Goal: Task Accomplishment & Management: Use online tool/utility

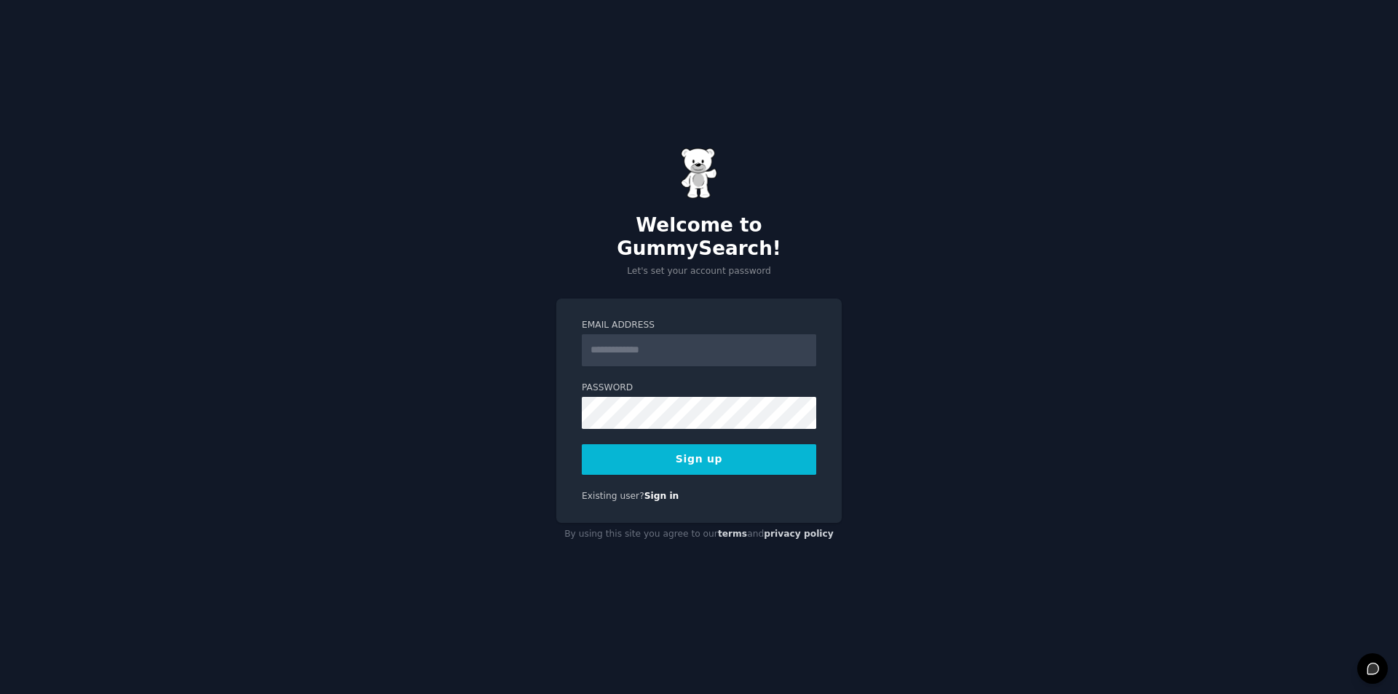
click at [667, 334] on input "Email Address" at bounding box center [699, 350] width 234 height 32
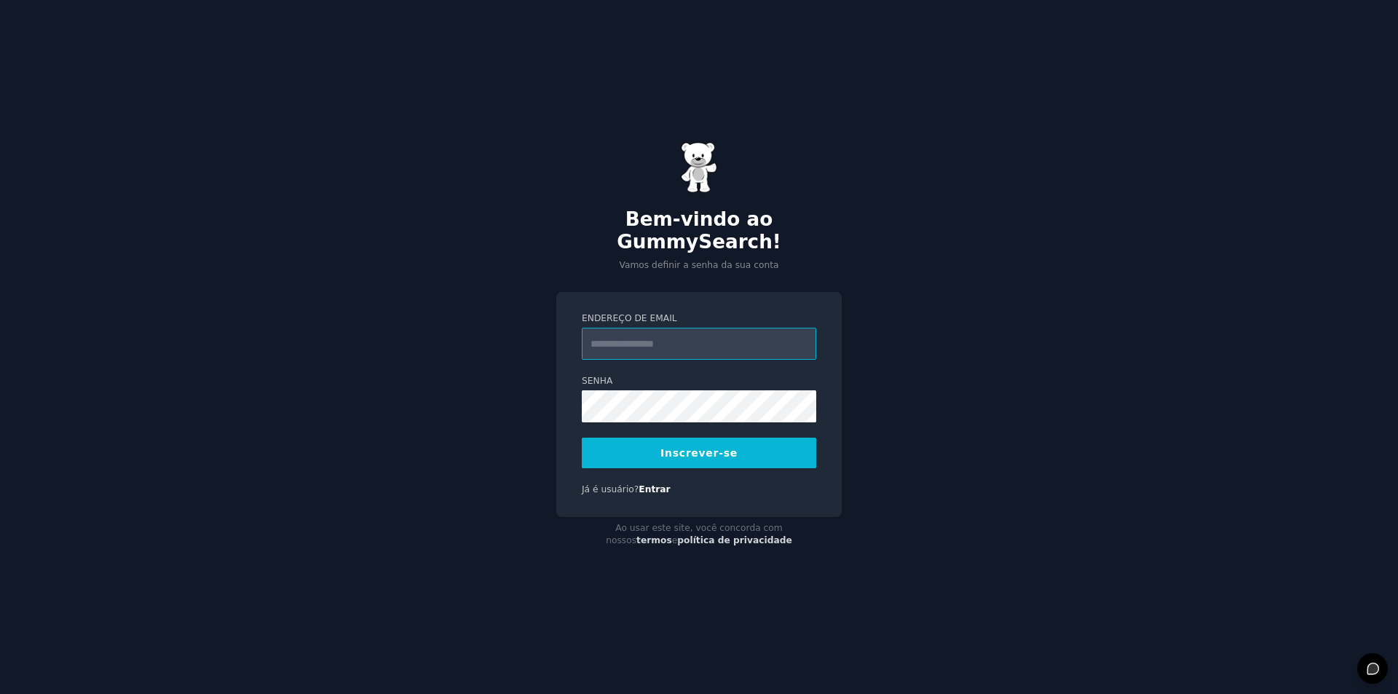
click at [694, 338] on input "Endereço de email" at bounding box center [699, 344] width 234 height 32
type input "**********"
click at [700, 447] on font "Inscrever-se" at bounding box center [698, 453] width 77 height 12
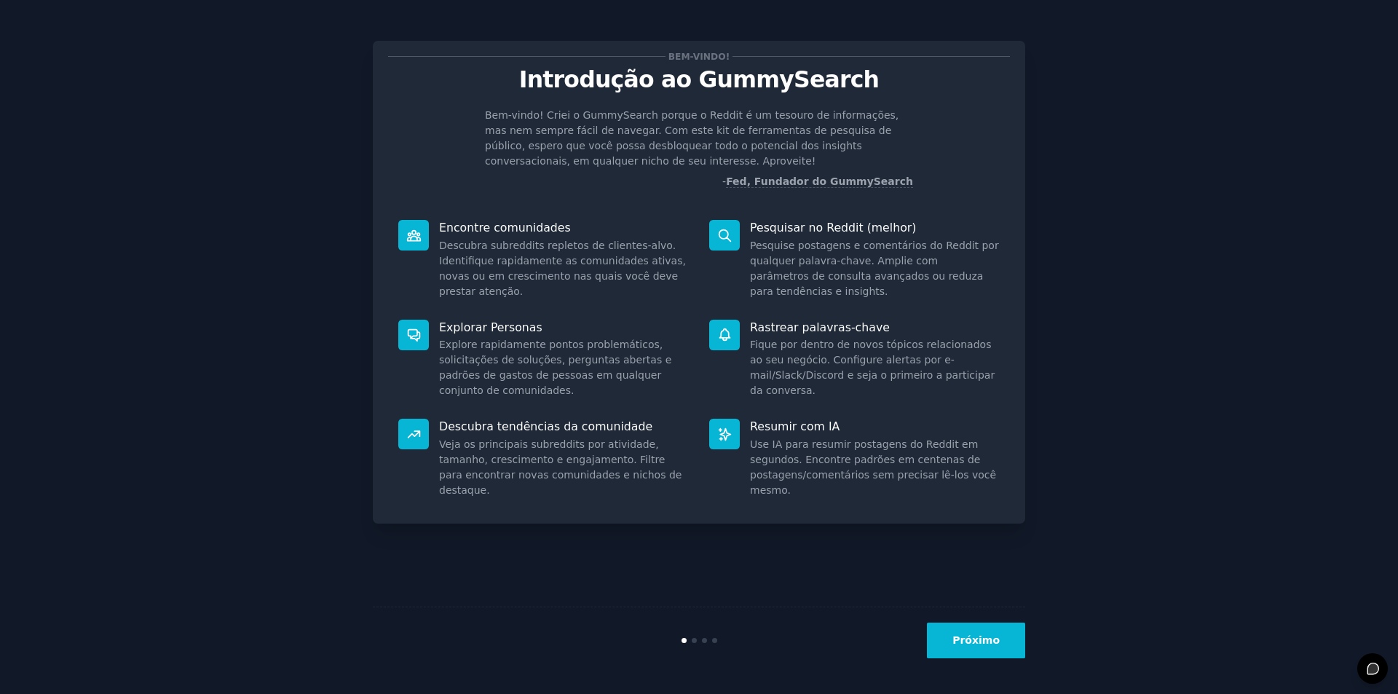
click at [978, 632] on button "Próximo" at bounding box center [976, 640] width 98 height 36
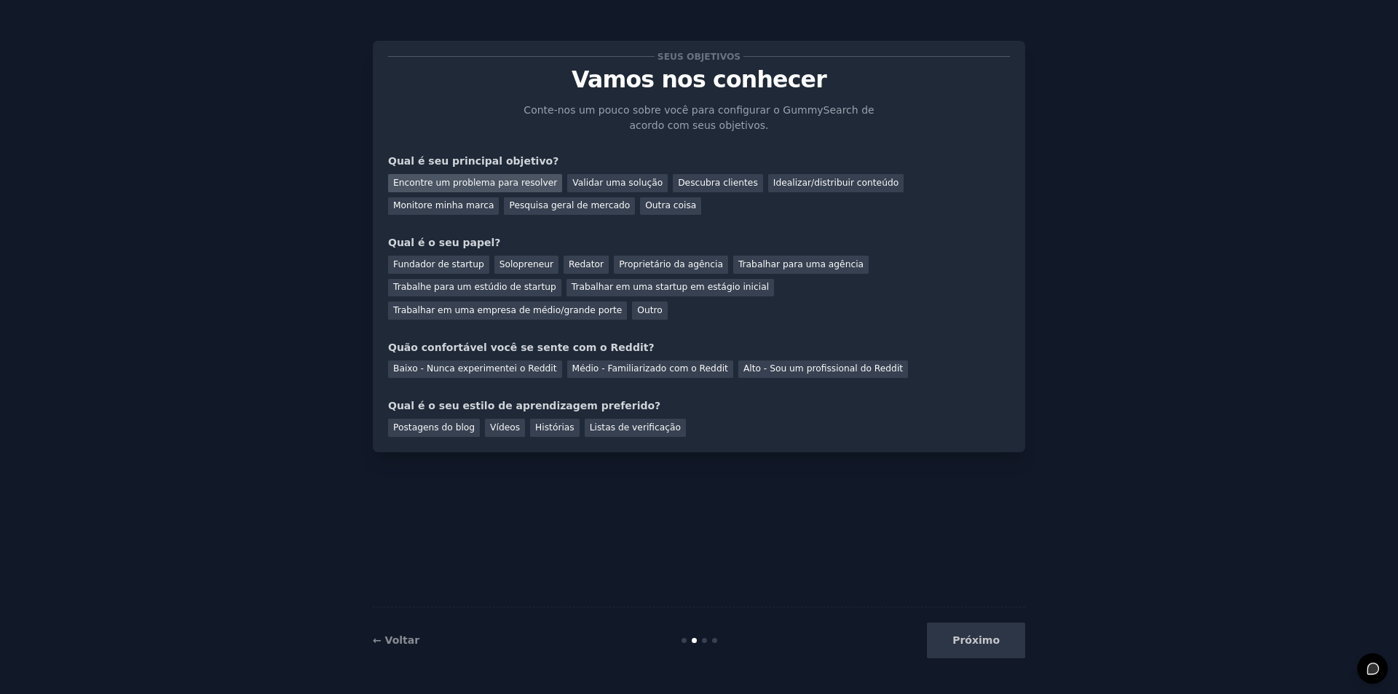
click at [475, 187] on font "Encontre um problema para resolver" at bounding box center [475, 183] width 164 height 10
click at [625, 181] on font "Validar uma solução" at bounding box center [617, 183] width 90 height 10
click at [683, 182] on font "Descubra clientes" at bounding box center [718, 183] width 80 height 10
click at [457, 190] on div "Encontre um problema para resolver" at bounding box center [475, 183] width 174 height 18
click at [444, 266] on font "Fundador de startup" at bounding box center [438, 264] width 91 height 10
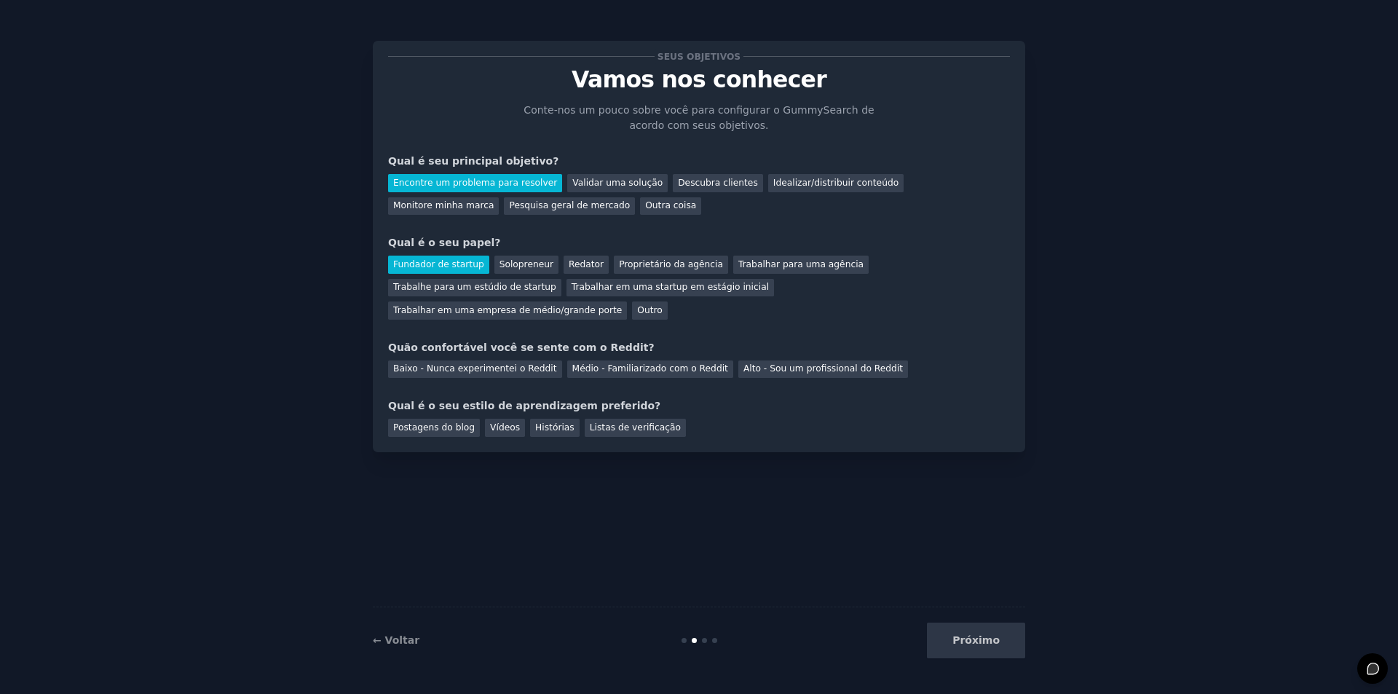
click at [428, 341] on font "Quão confortável você se sente com o Reddit?" at bounding box center [521, 347] width 266 height 12
click at [493, 363] on font "Baixo - Nunca experimentei o Reddit" at bounding box center [475, 368] width 164 height 10
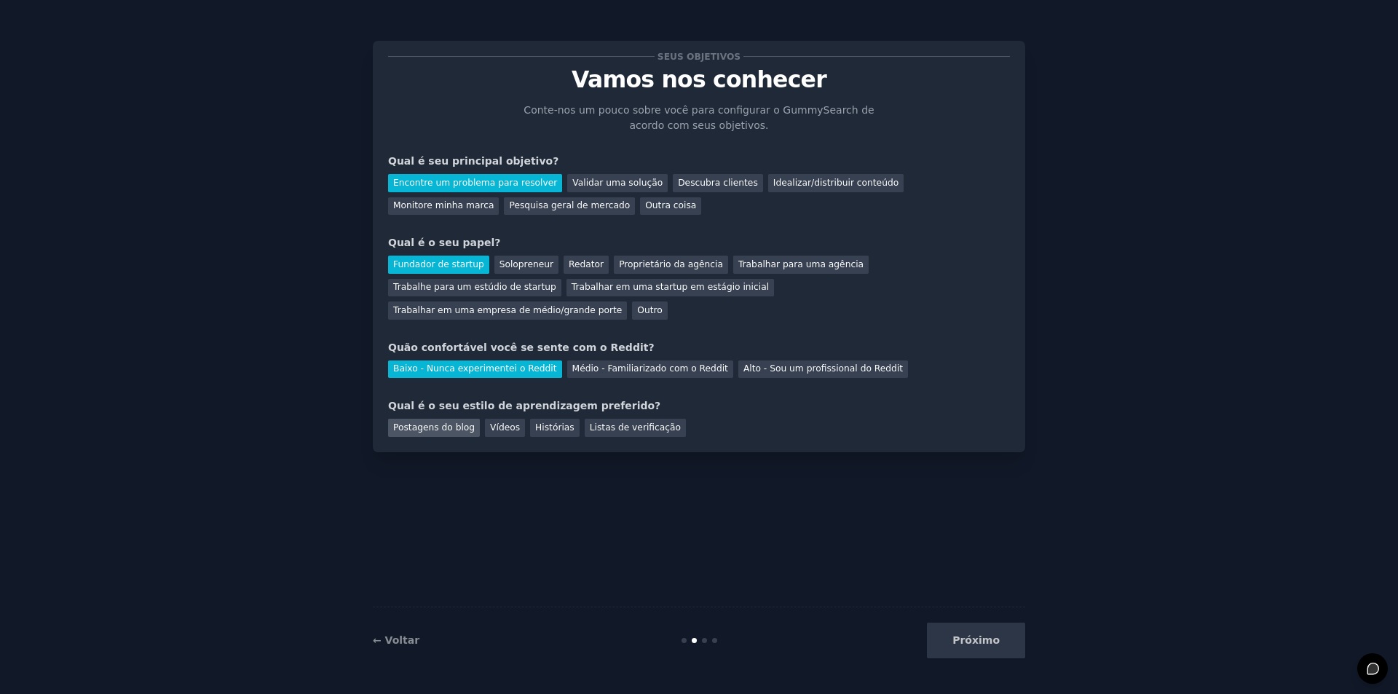
click at [415, 422] on font "Postagens do blog" at bounding box center [434, 427] width 82 height 10
click at [680, 186] on font "Descubra clientes" at bounding box center [718, 183] width 80 height 10
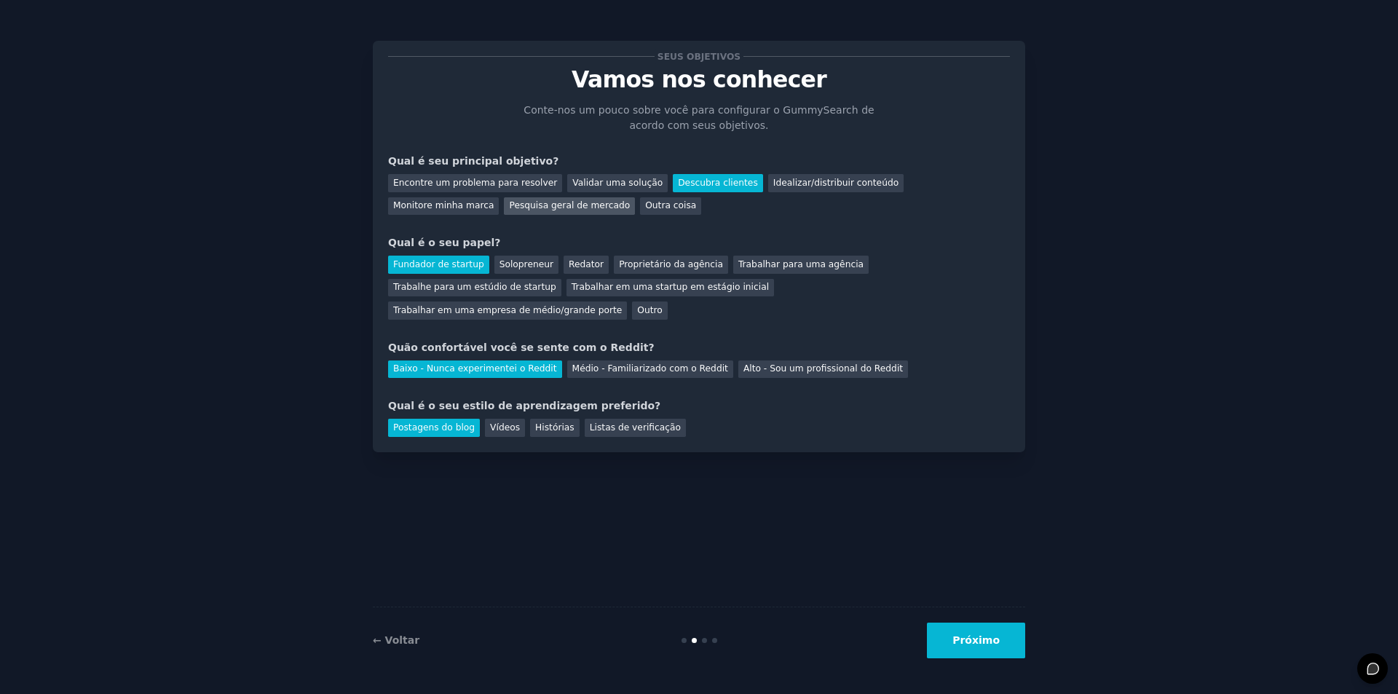
click at [509, 205] on font "Pesquisa geral de mercado" at bounding box center [569, 205] width 121 height 10
click at [981, 639] on font "Próximo" at bounding box center [975, 640] width 47 height 12
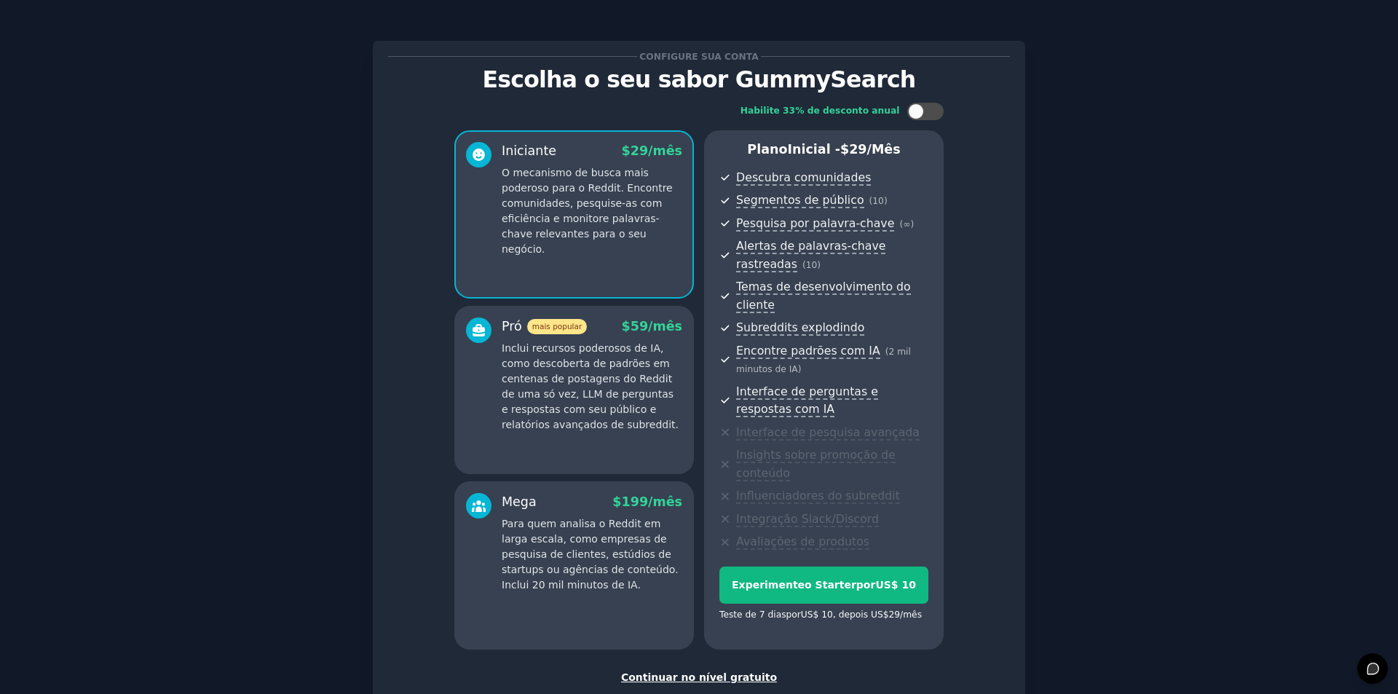
click at [1154, 395] on div "Configure sua conta Escolha o seu sabor GummySearch Habilite 33% de desconto an…" at bounding box center [698, 393] width 1357 height 747
drag, startPoint x: 1153, startPoint y: 395, endPoint x: 1109, endPoint y: 461, distance: 79.1
click at [1109, 459] on div "Configure sua conta Escolha o seu sabor GummySearch Habilite 33% de desconto an…" at bounding box center [698, 393] width 1357 height 747
click at [738, 671] on font "Continuar no nível gratuito" at bounding box center [699, 677] width 156 height 12
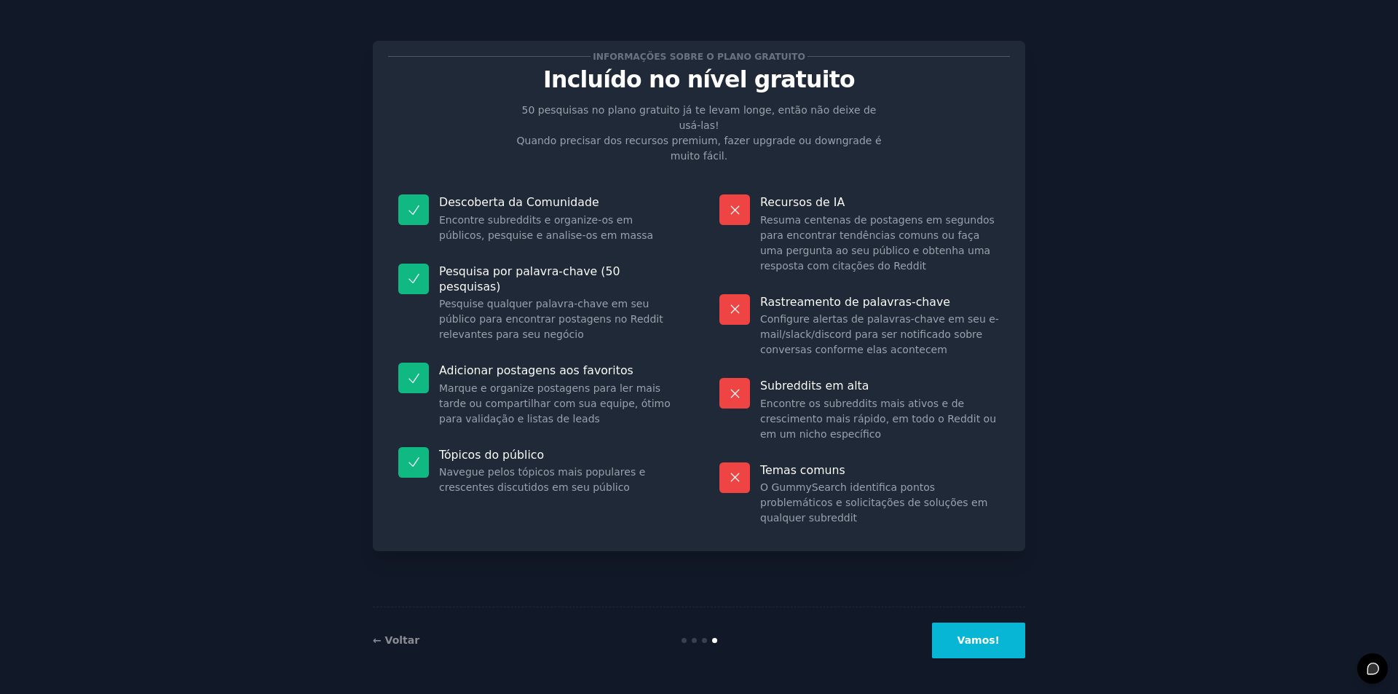
click at [1184, 443] on div "Informações sobre o plano gratuito Incluído no nível gratuito 50 pesquisas no p…" at bounding box center [698, 346] width 1357 height 653
drag, startPoint x: 1184, startPoint y: 443, endPoint x: 1178, endPoint y: 506, distance: 62.9
click at [1192, 499] on div "Informações sobre o plano gratuito Incluído no nível gratuito 50 pesquisas no p…" at bounding box center [698, 346] width 1357 height 653
click at [986, 635] on font "Vamos!" at bounding box center [978, 640] width 42 height 12
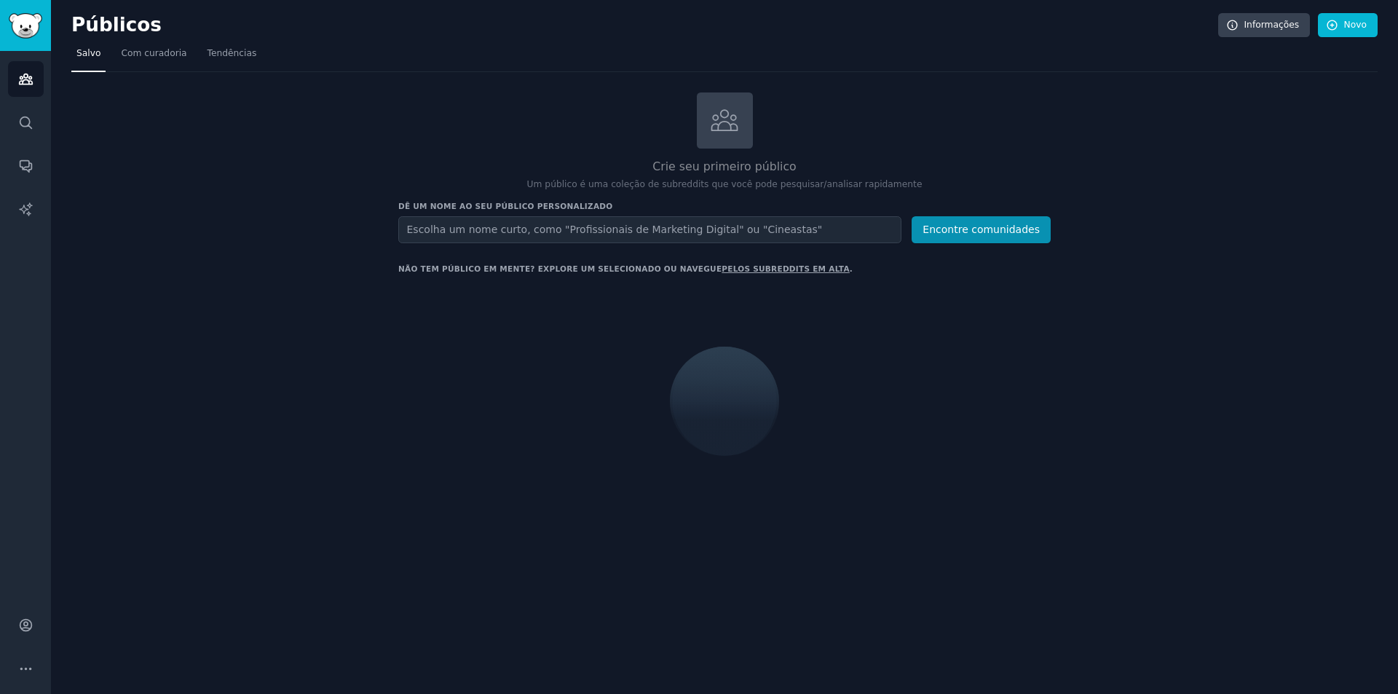
click at [503, 28] on h2 "Públicos" at bounding box center [644, 25] width 1146 height 23
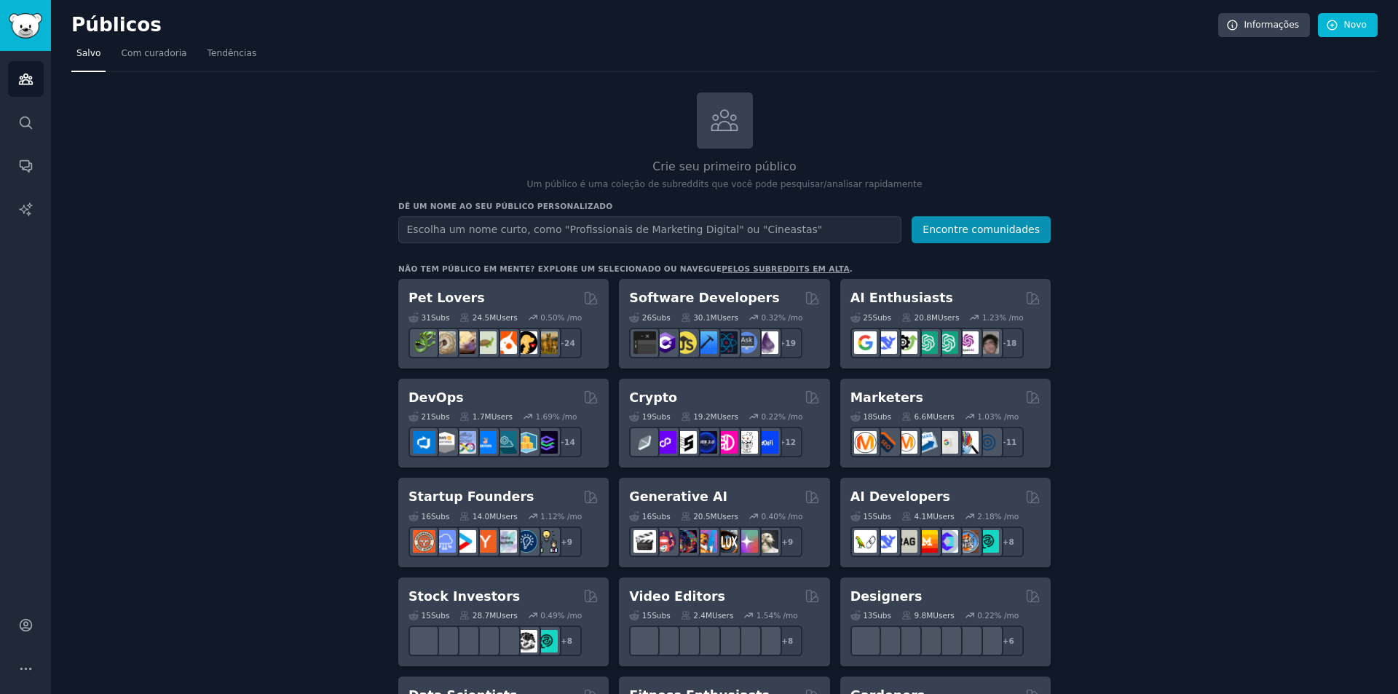
drag, startPoint x: 503, startPoint y: 28, endPoint x: 483, endPoint y: 24, distance: 20.7
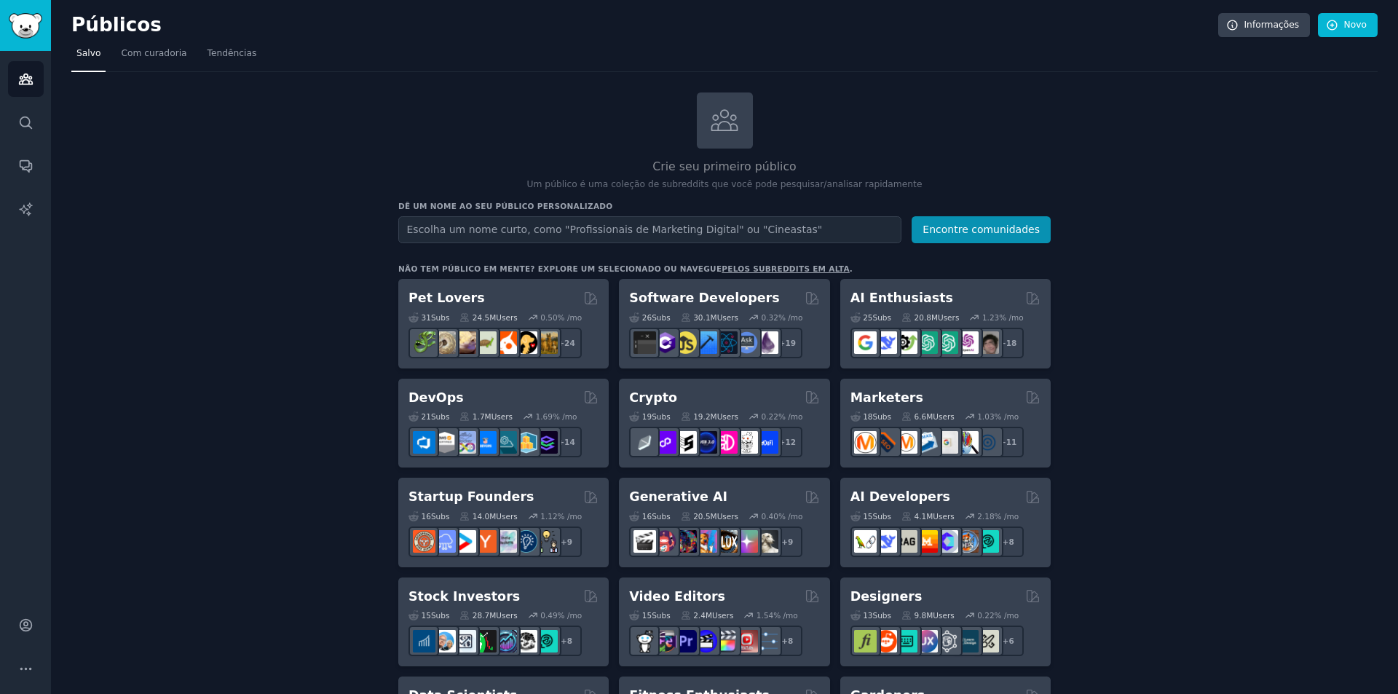
click at [483, 24] on h2 "Públicos" at bounding box center [644, 25] width 1146 height 23
click at [553, 222] on input "text" at bounding box center [649, 229] width 503 height 27
click at [411, 153] on div "Crie seu primeiro público Um público é uma coleção de subreddits que você pode …" at bounding box center [724, 141] width 652 height 99
click at [430, 135] on div "Crie seu primeiro público Um público é uma coleção de subreddits que você pode …" at bounding box center [724, 141] width 652 height 99
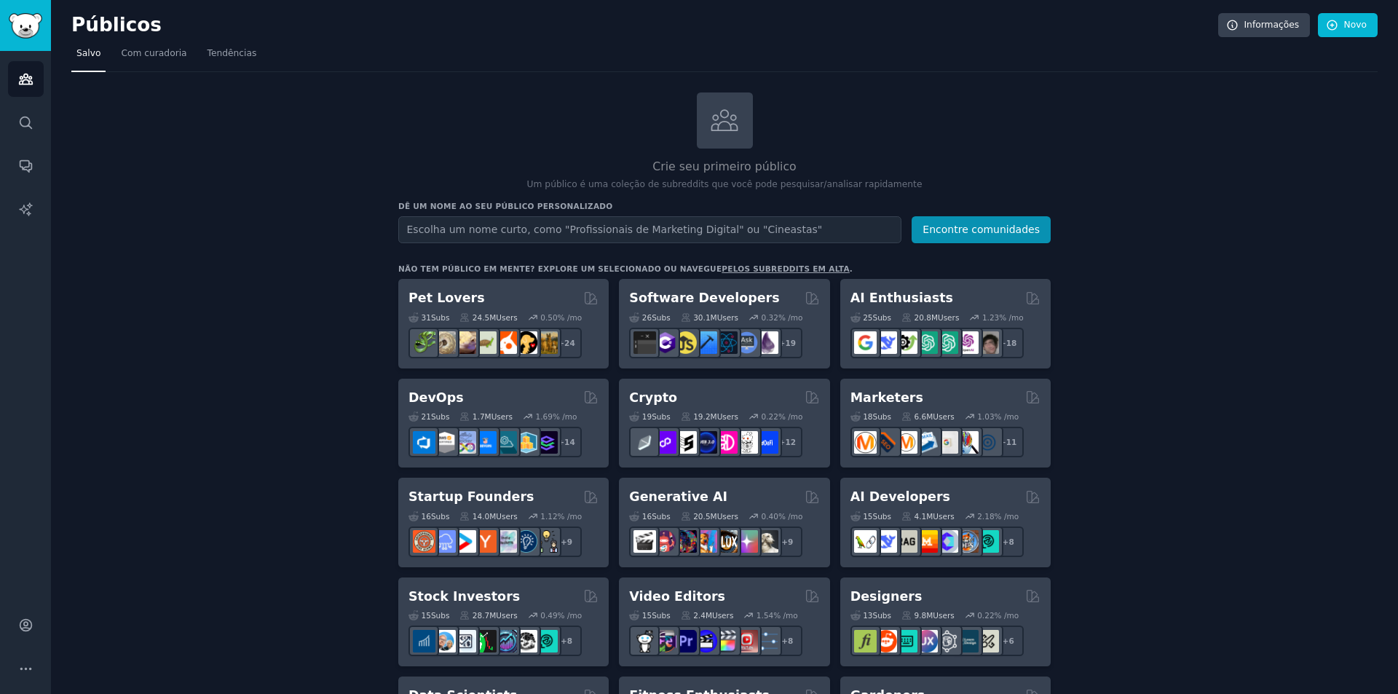
click at [404, 125] on div "Crie seu primeiro público Um público é uma coleção de subreddits que você pode …" at bounding box center [724, 141] width 652 height 99
click at [529, 235] on input "text" at bounding box center [649, 229] width 503 height 27
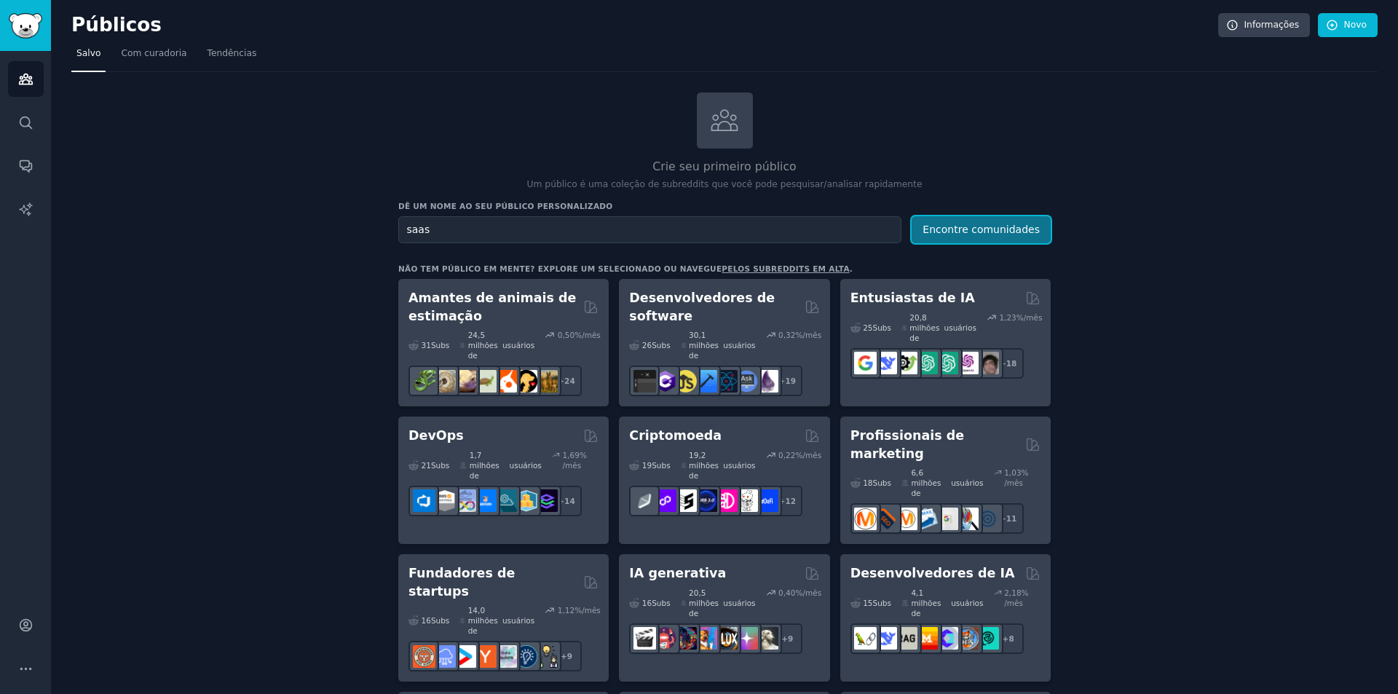
click at [935, 236] on button "Encontre comunidades" at bounding box center [980, 229] width 139 height 27
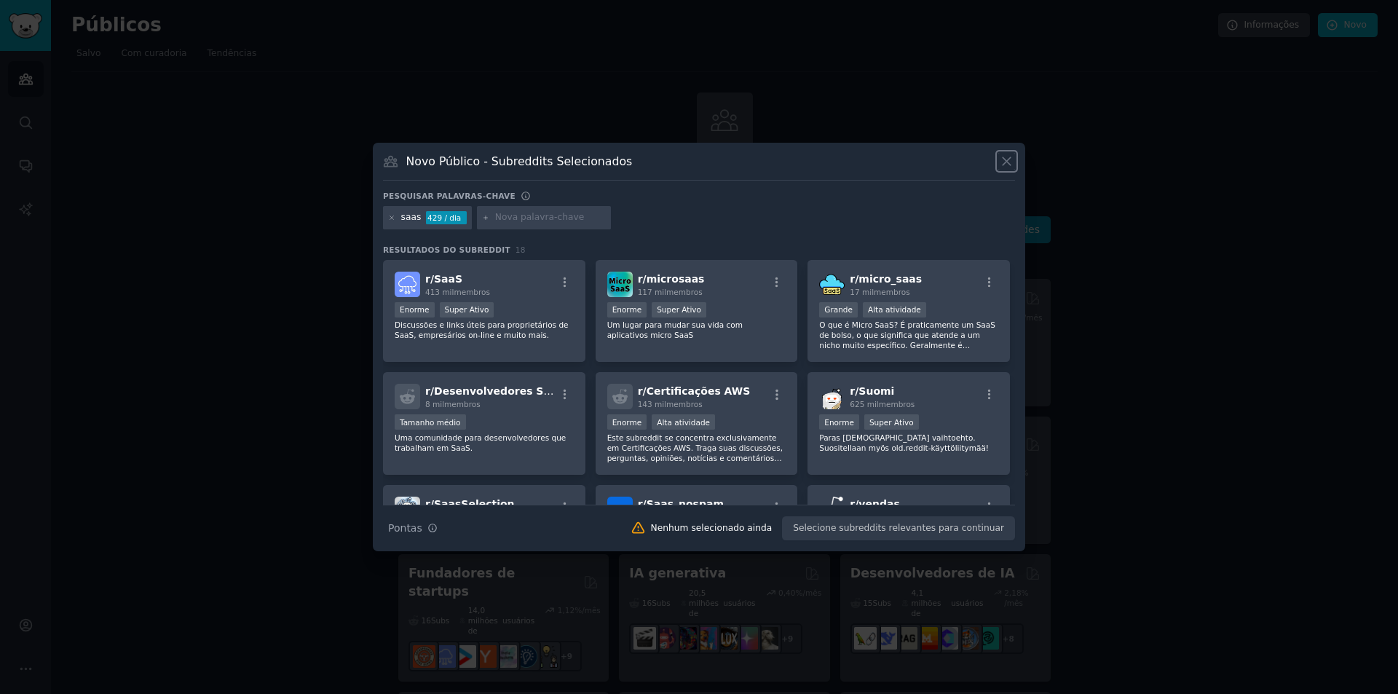
click at [1013, 159] on icon at bounding box center [1006, 161] width 15 height 15
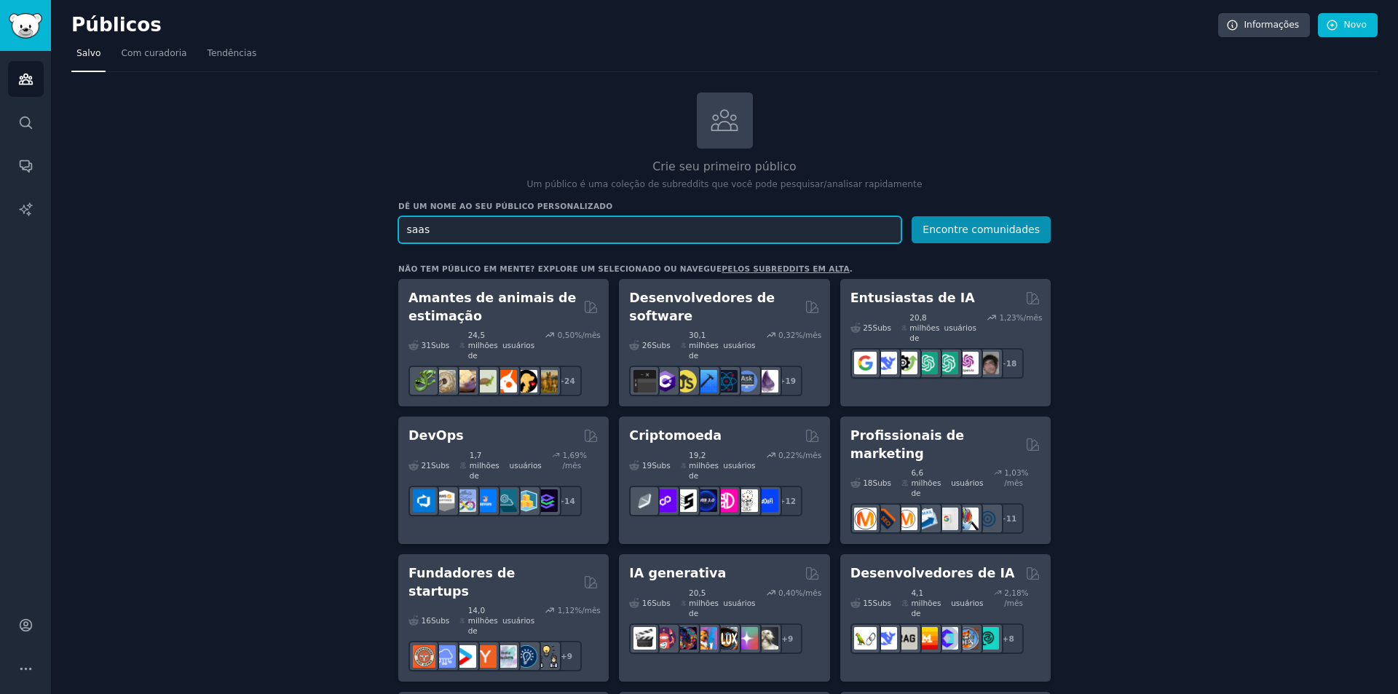
click at [550, 221] on input "saas" at bounding box center [649, 229] width 503 height 27
paste input "psychology"
click at [949, 225] on font "Encontre comunidades" at bounding box center [980, 229] width 117 height 12
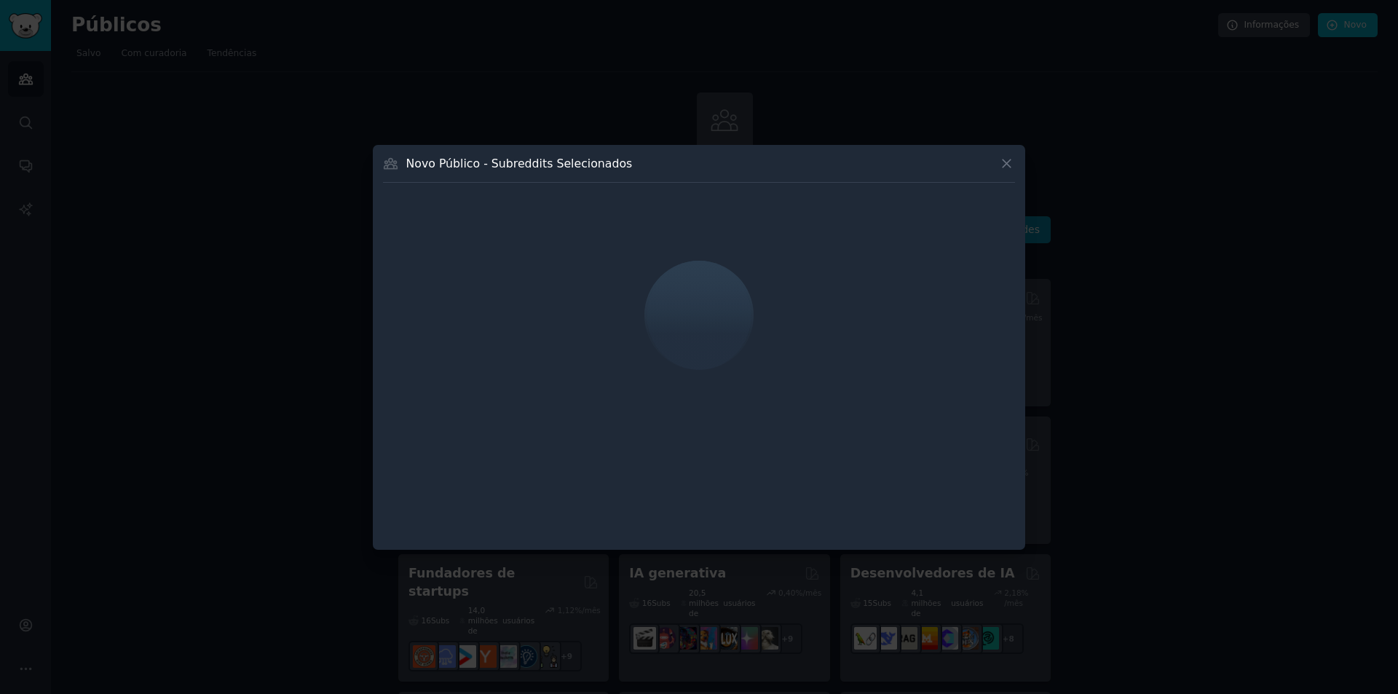
click at [819, 165] on div "Novo Público - Subreddits Selecionados" at bounding box center [699, 169] width 632 height 28
click at [811, 162] on div "Novo Público - Subreddits Selecionados" at bounding box center [699, 169] width 632 height 28
click at [810, 161] on div "Novo Público - Subreddits Selecionados" at bounding box center [699, 169] width 632 height 28
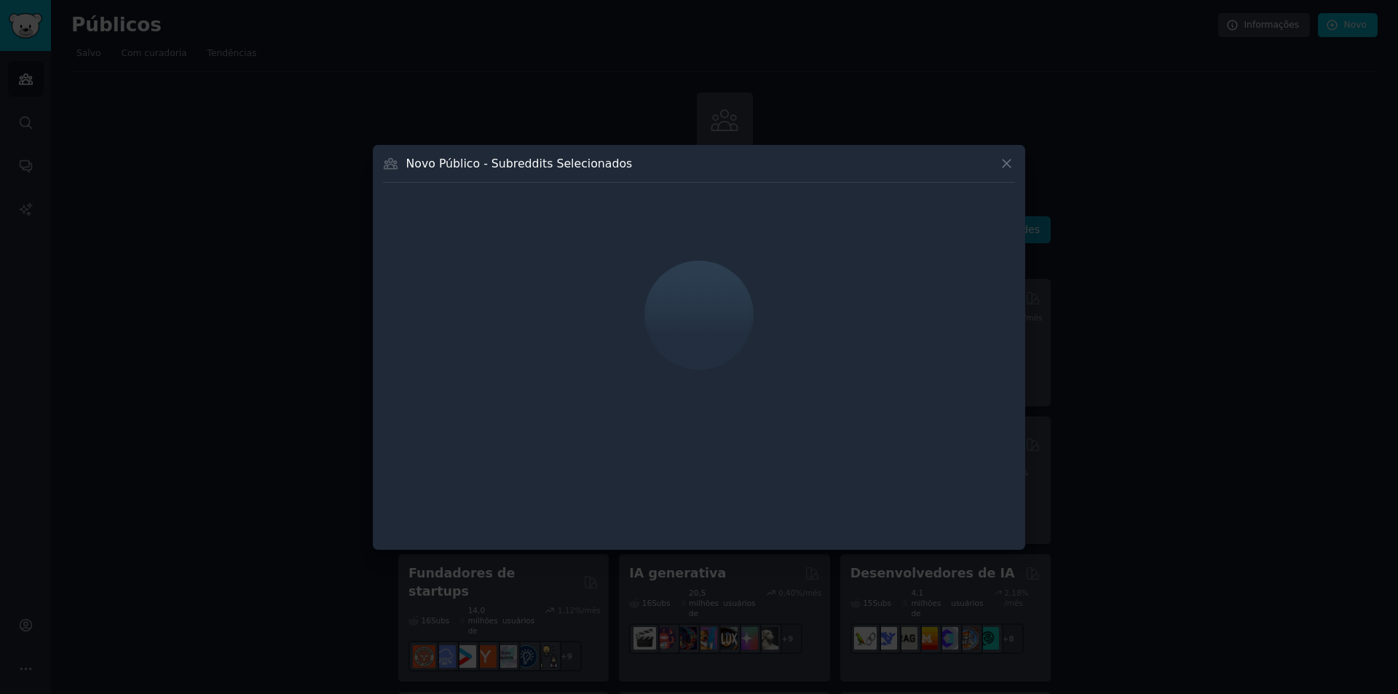
click at [809, 161] on div "Novo Público - Subreddits Selecionados" at bounding box center [699, 169] width 632 height 28
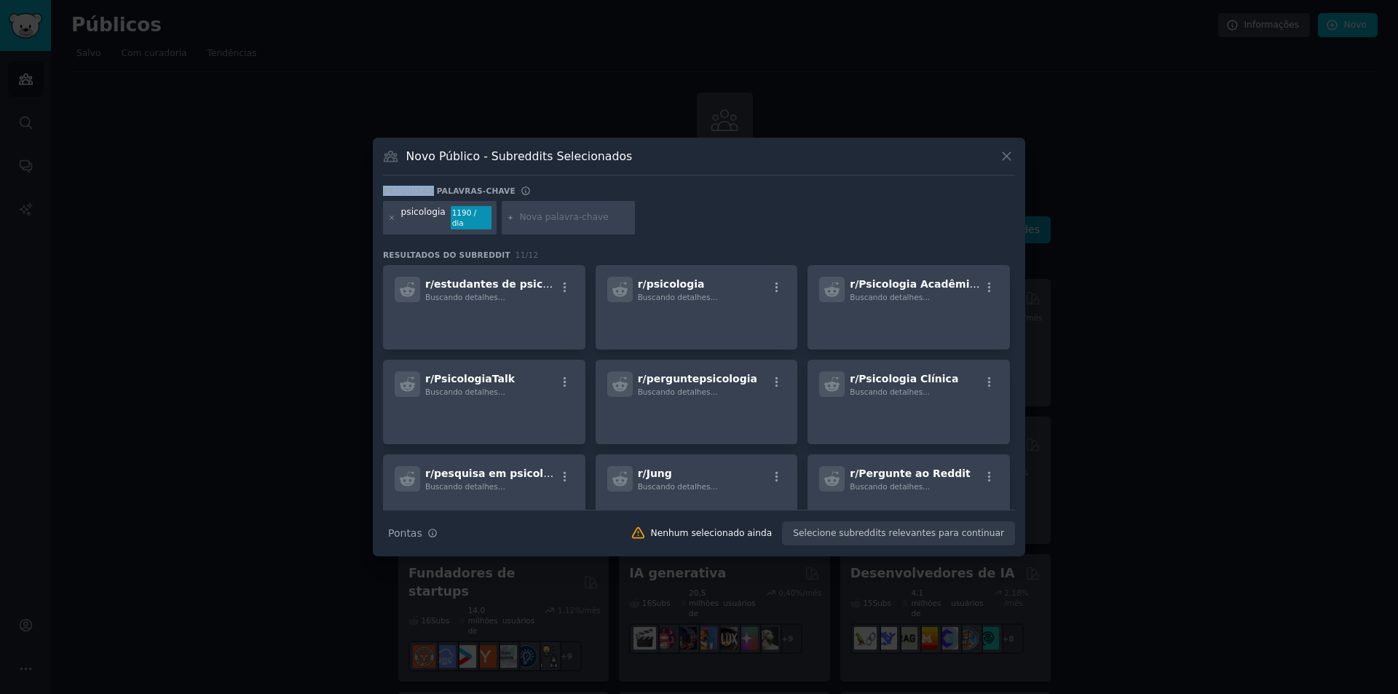
click at [808, 161] on div "Novo Público - Subreddits Selecionados" at bounding box center [699, 162] width 632 height 28
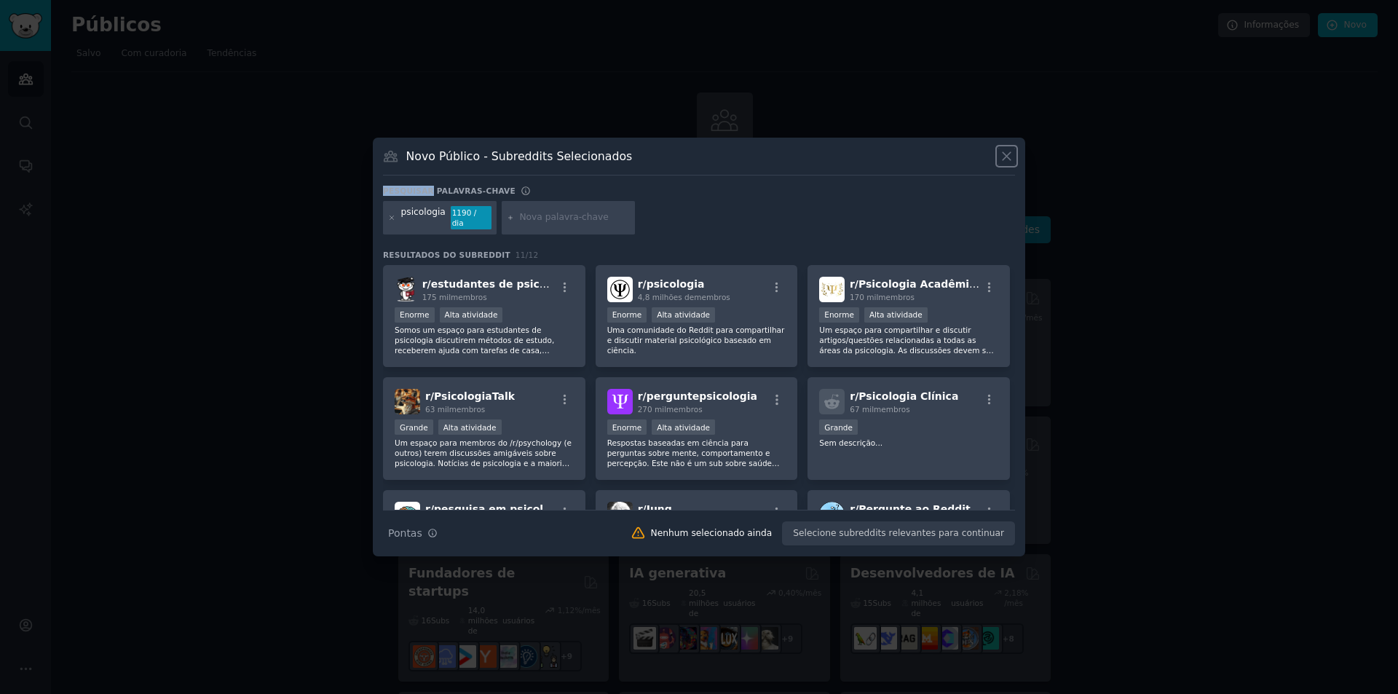
click at [999, 157] on icon at bounding box center [1006, 155] width 15 height 15
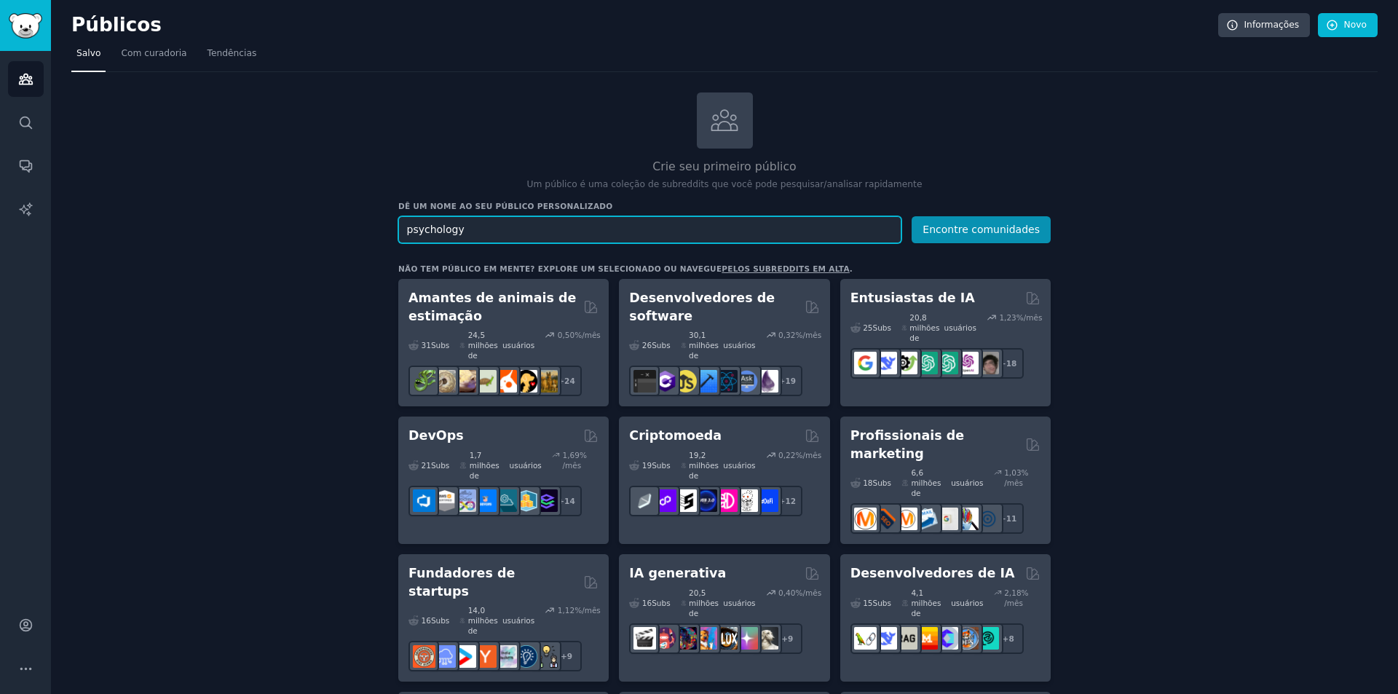
click at [621, 229] on input "psychology" at bounding box center [649, 229] width 503 height 27
type input "a"
type input "saas"
click at [911, 216] on button "Encontre comunidades" at bounding box center [980, 229] width 139 height 27
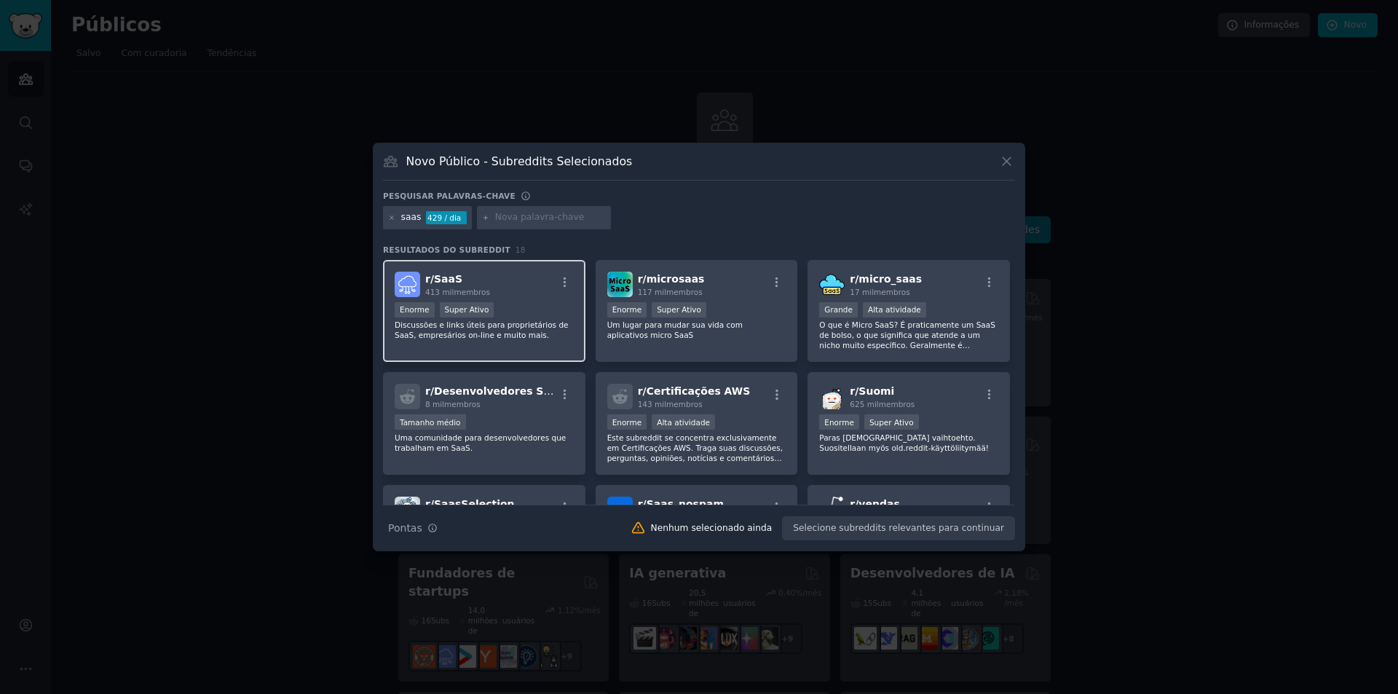
click at [506, 337] on font "Discussões e links úteis para proprietários de SaaS, empresários on-line e muit…" at bounding box center [482, 329] width 174 height 19
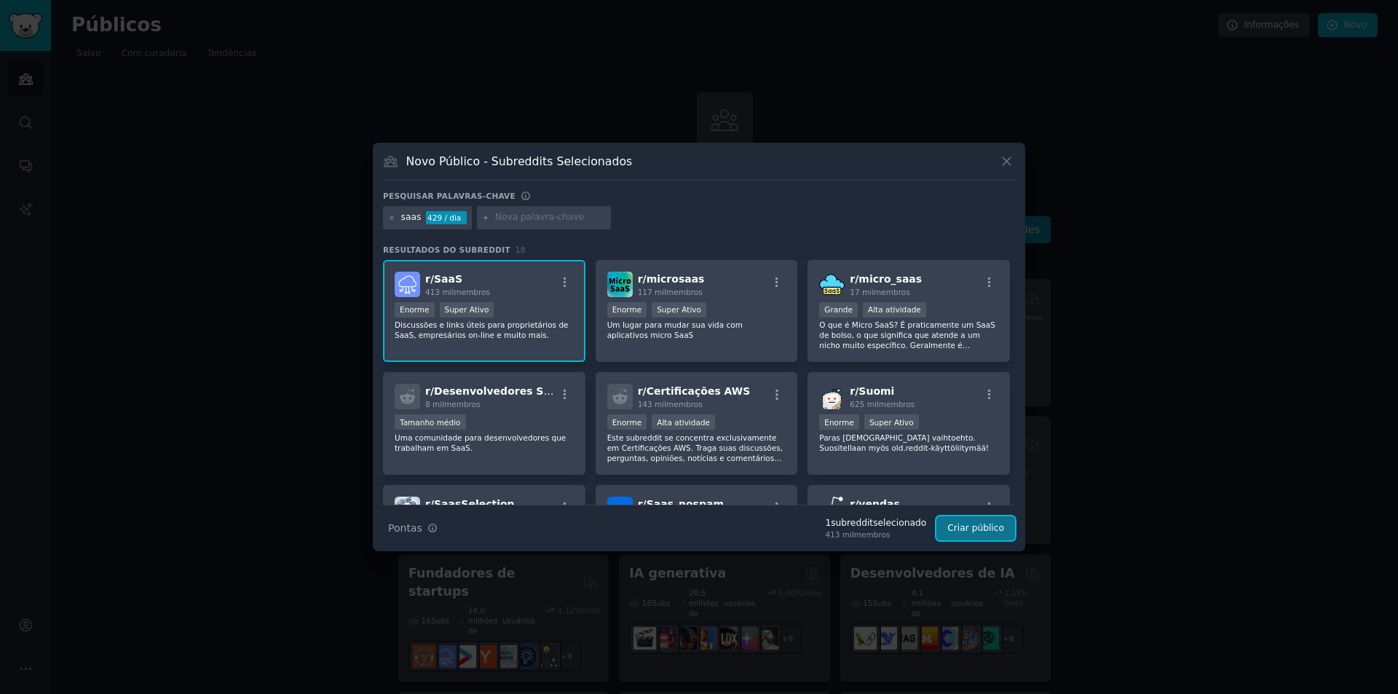
click at [964, 523] on font "Criar público" at bounding box center [975, 528] width 57 height 10
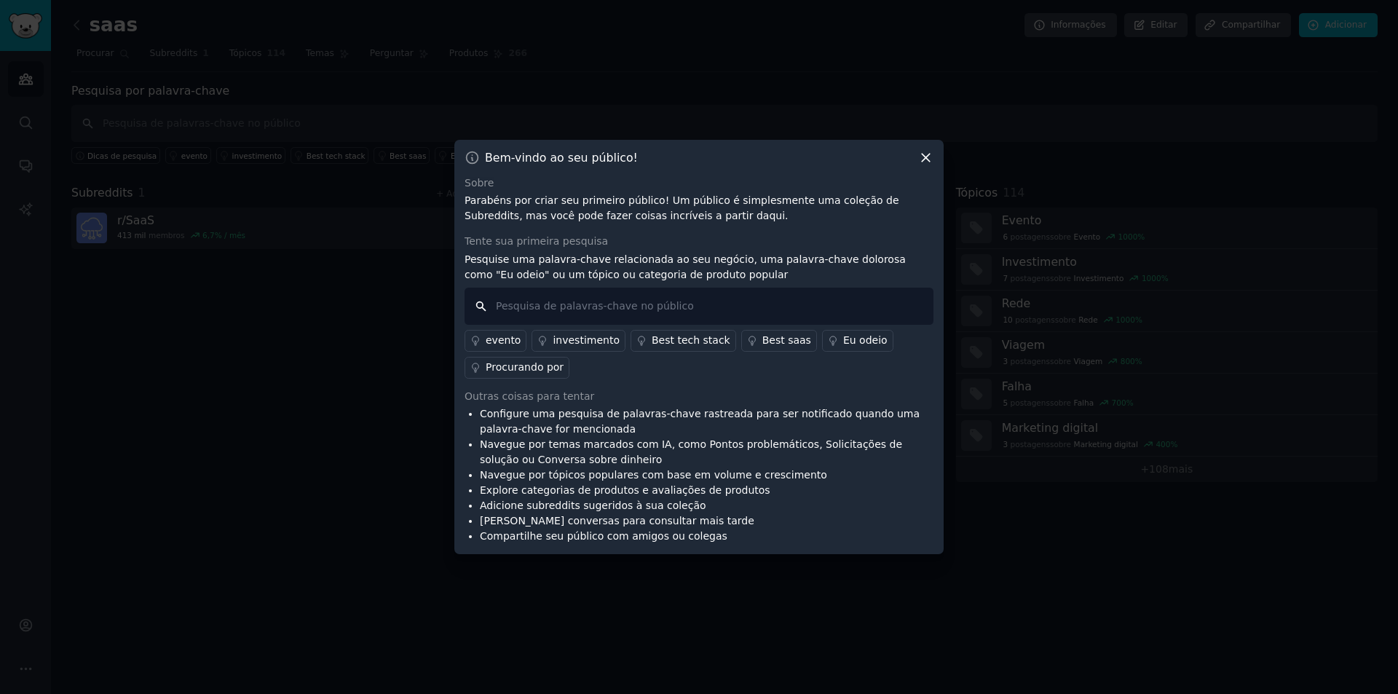
click at [705, 315] on input "text" at bounding box center [698, 306] width 469 height 37
click at [705, 308] on input "text" at bounding box center [698, 306] width 469 height 37
type input "financeiro"
click at [679, 375] on div "evento investimento Melhor pilha de tecnologia Melhor saas Eu odeio Procurando …" at bounding box center [698, 352] width 469 height 54
click at [564, 304] on input "financeiro" at bounding box center [698, 306] width 469 height 37
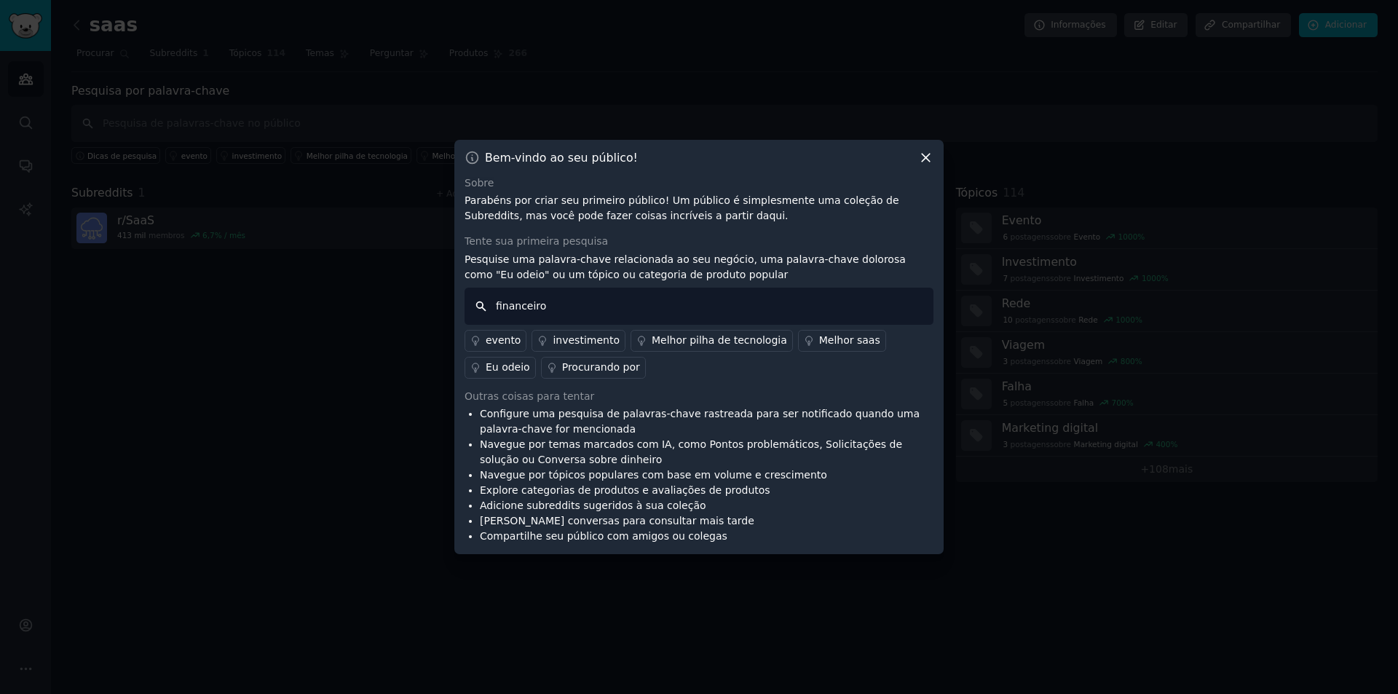
click at [481, 304] on input "financeiro" at bounding box center [698, 306] width 469 height 37
click at [574, 308] on input "financeiro" at bounding box center [698, 306] width 469 height 37
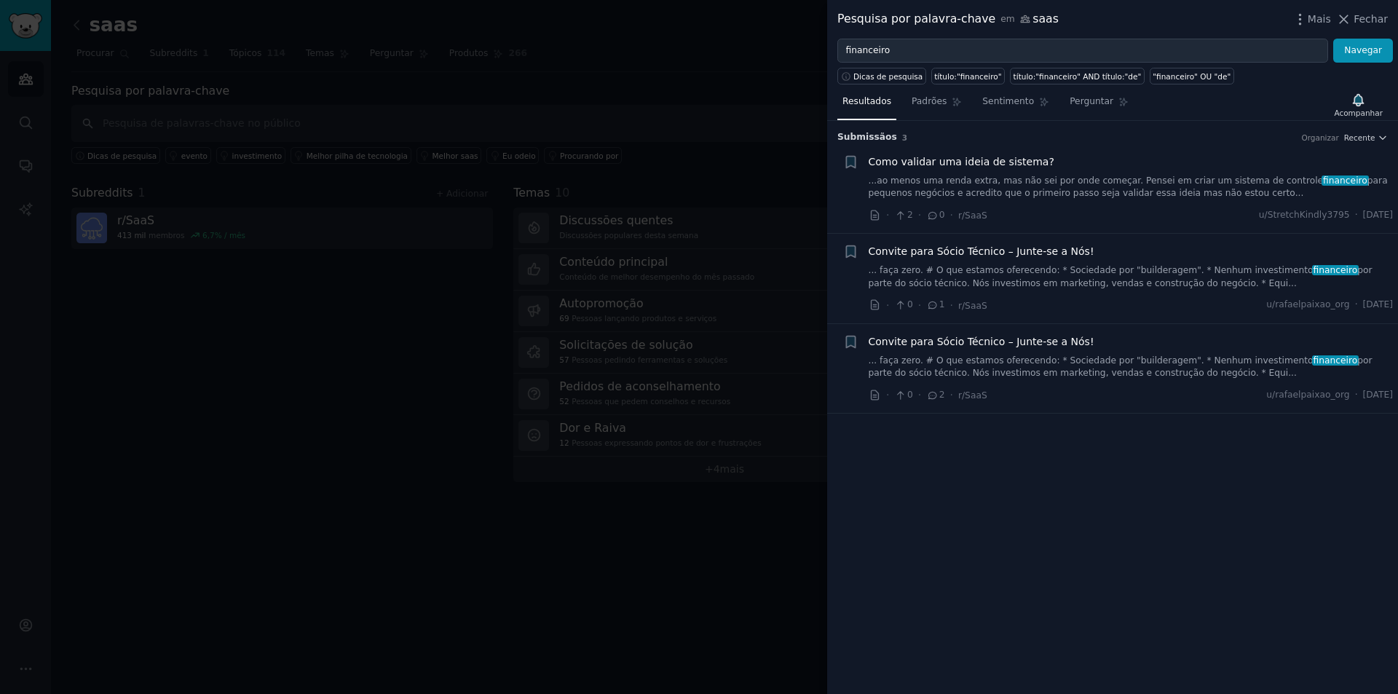
click at [1008, 185] on font "...ao menos uma renda extra, mas não sei por onde começar. Pensei em criar um s…" at bounding box center [1095, 180] width 455 height 10
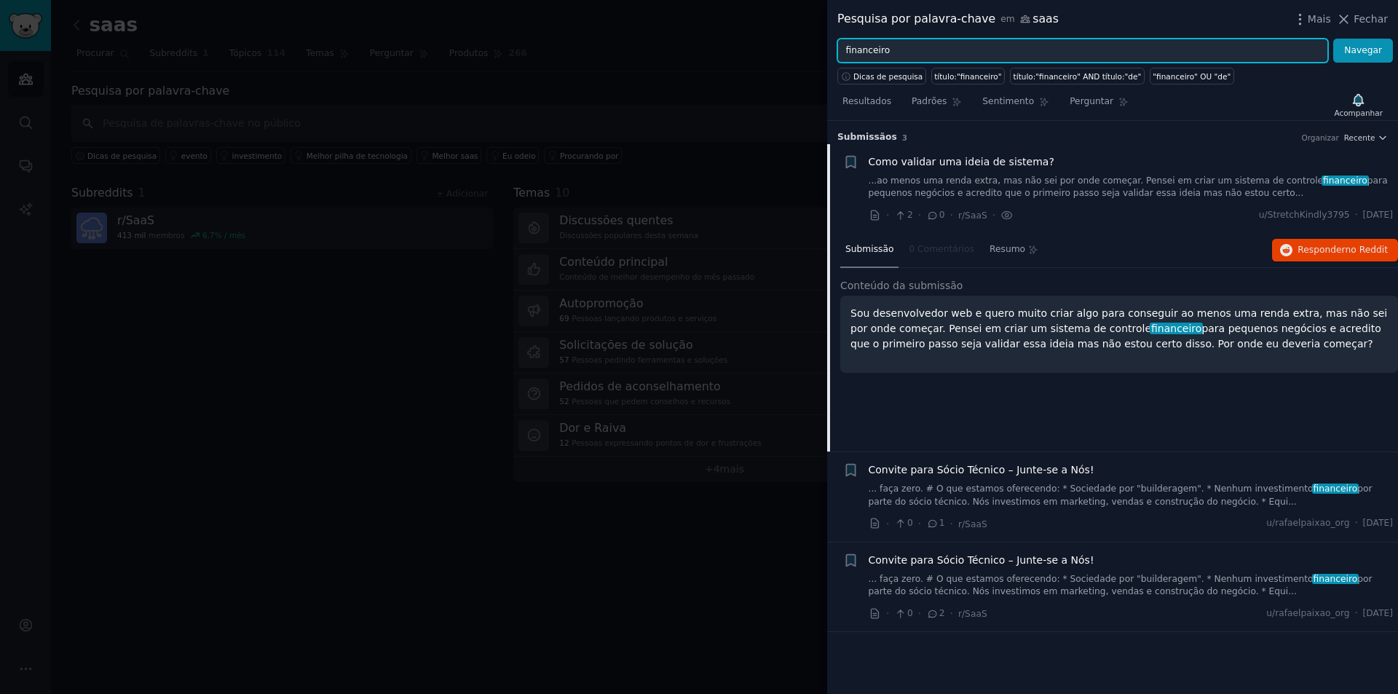
click at [918, 47] on input "financeiro" at bounding box center [1082, 51] width 491 height 25
click at [1333, 39] on button "Navegar" at bounding box center [1363, 51] width 60 height 25
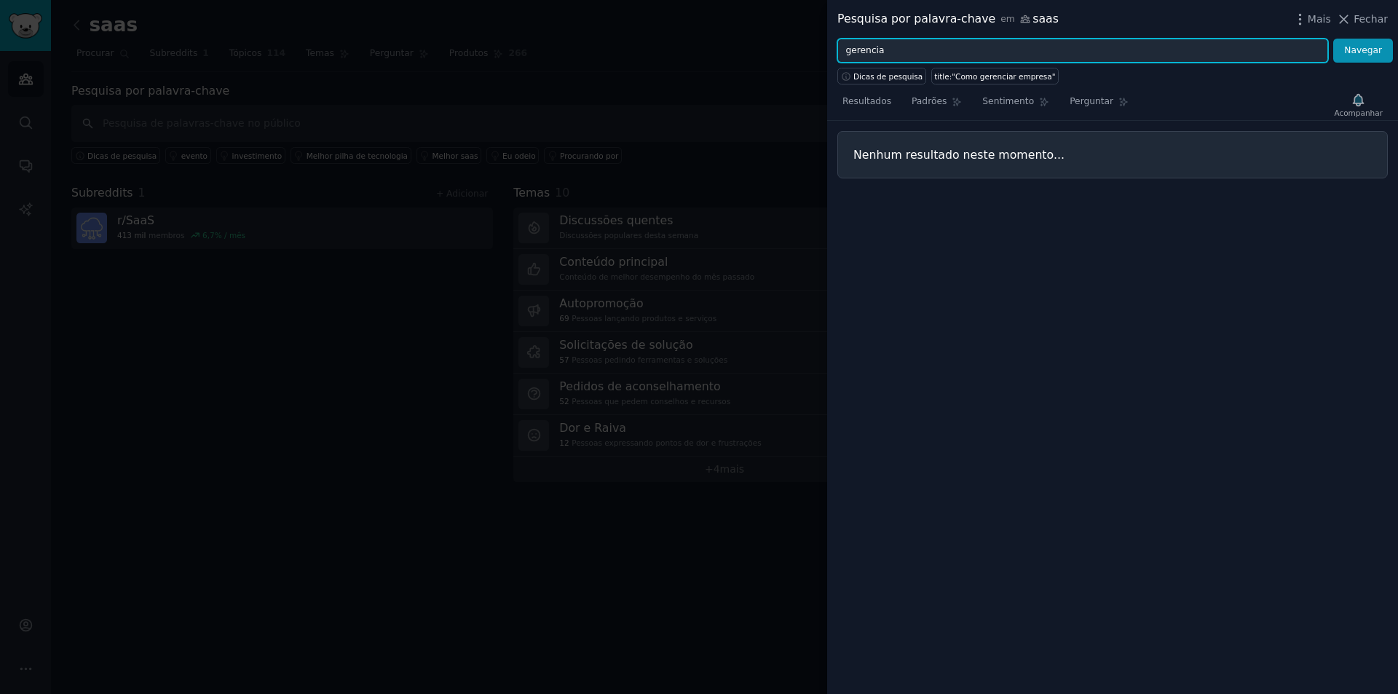
click at [1333, 39] on button "Navegar" at bounding box center [1363, 51] width 60 height 25
type input "Administração"
click at [1333, 39] on button "Navegar" at bounding box center [1363, 51] width 60 height 25
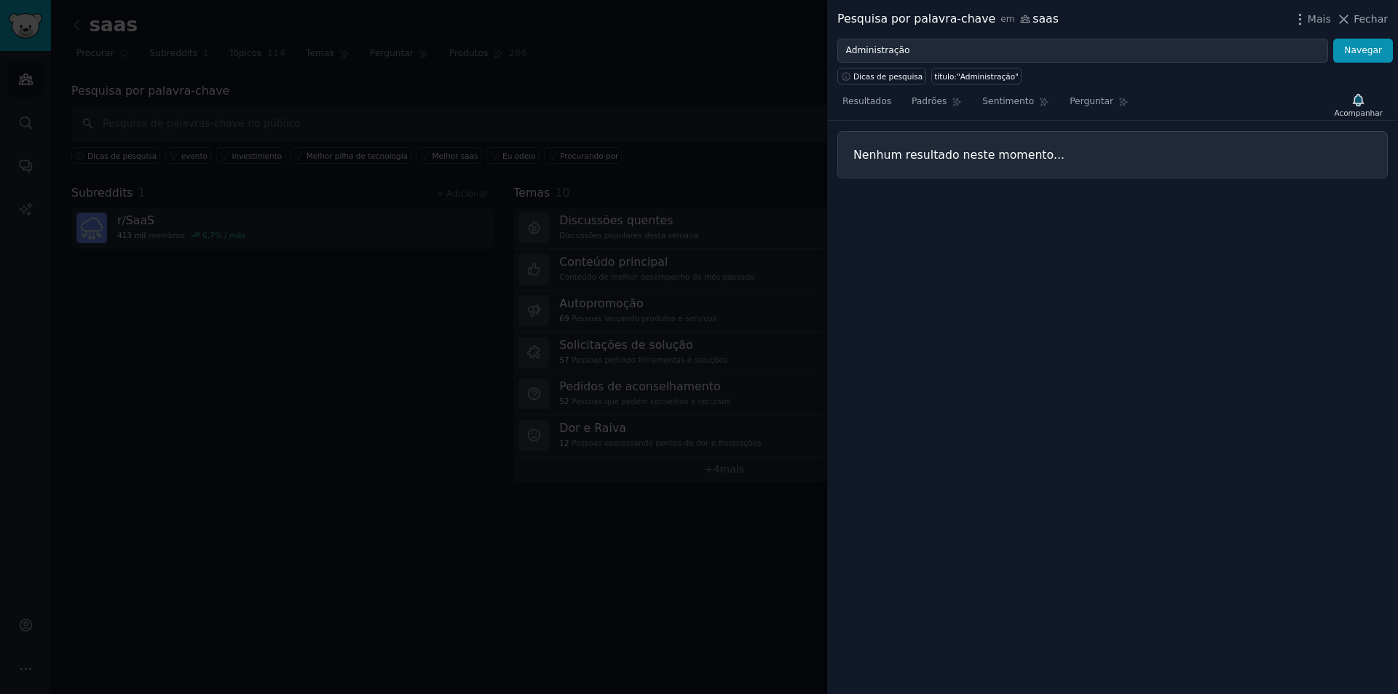
click at [772, 169] on div at bounding box center [699, 347] width 1398 height 694
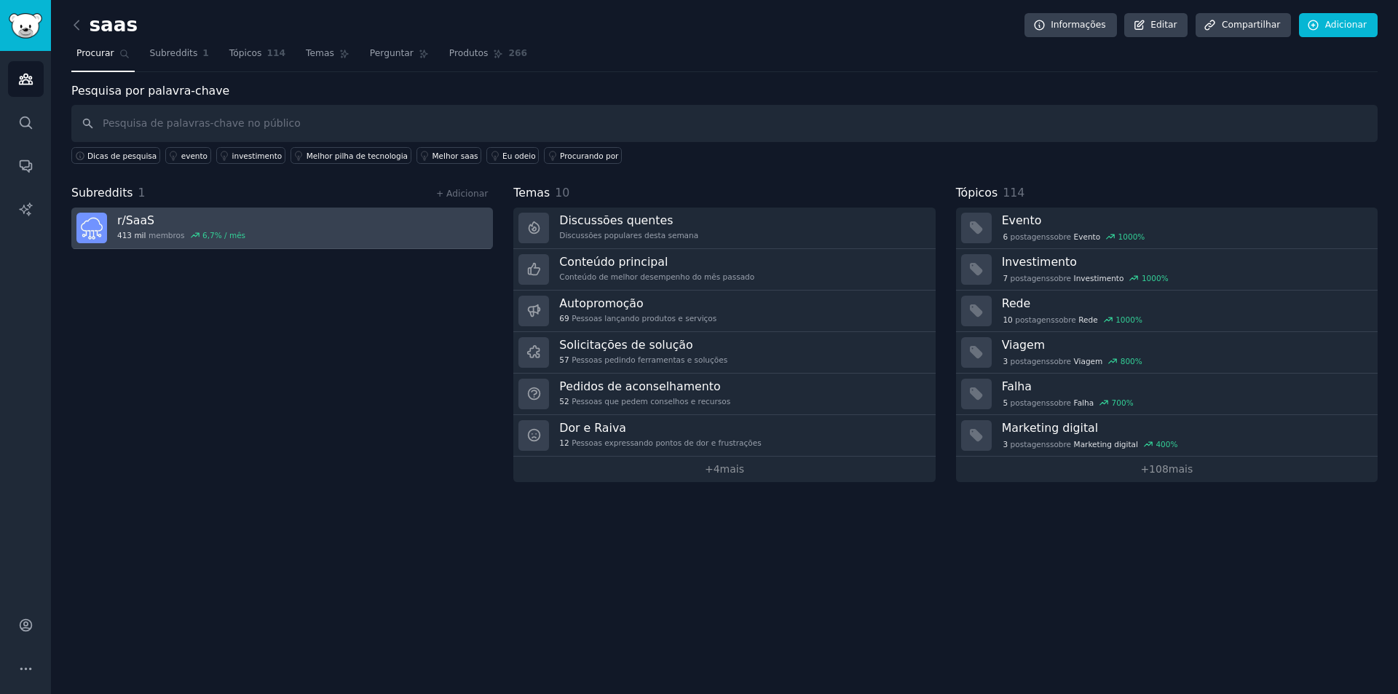
click at [264, 218] on link "r/ SaaS 413 mil membros 6,7 % / mês" at bounding box center [281, 227] width 421 height 41
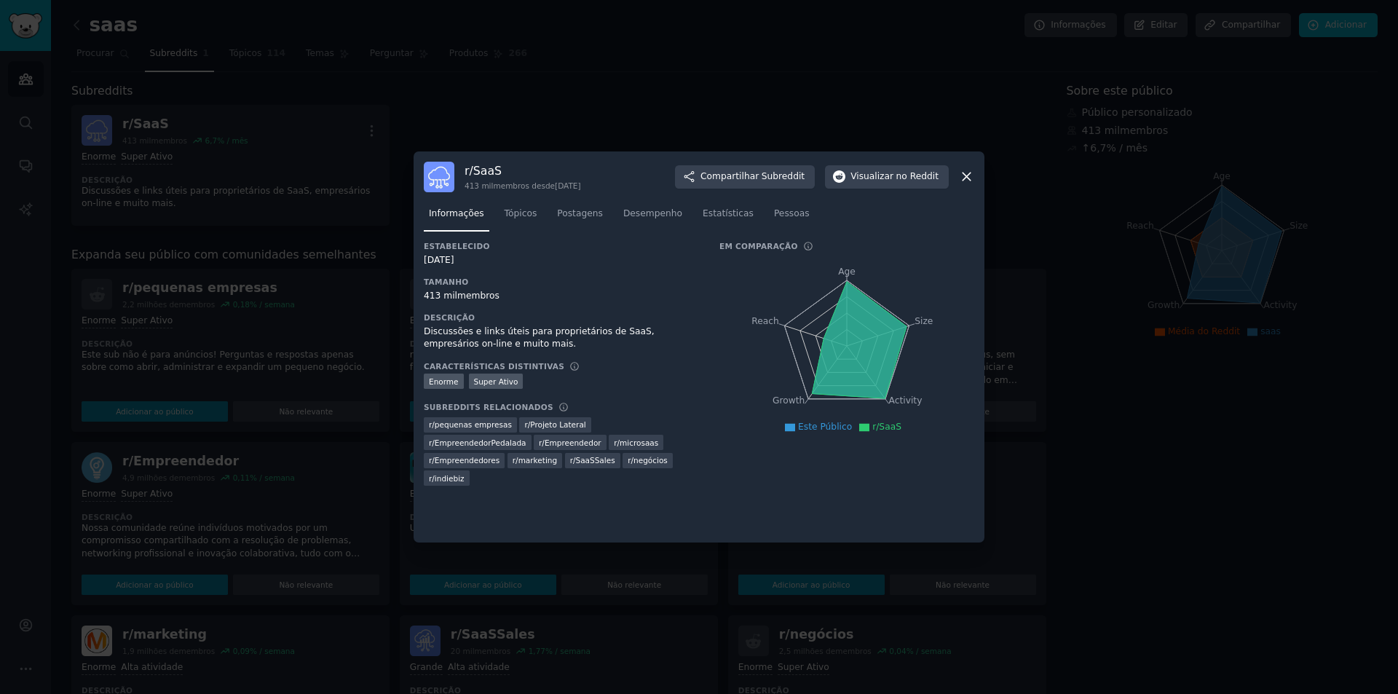
click at [369, 202] on div at bounding box center [699, 347] width 1398 height 694
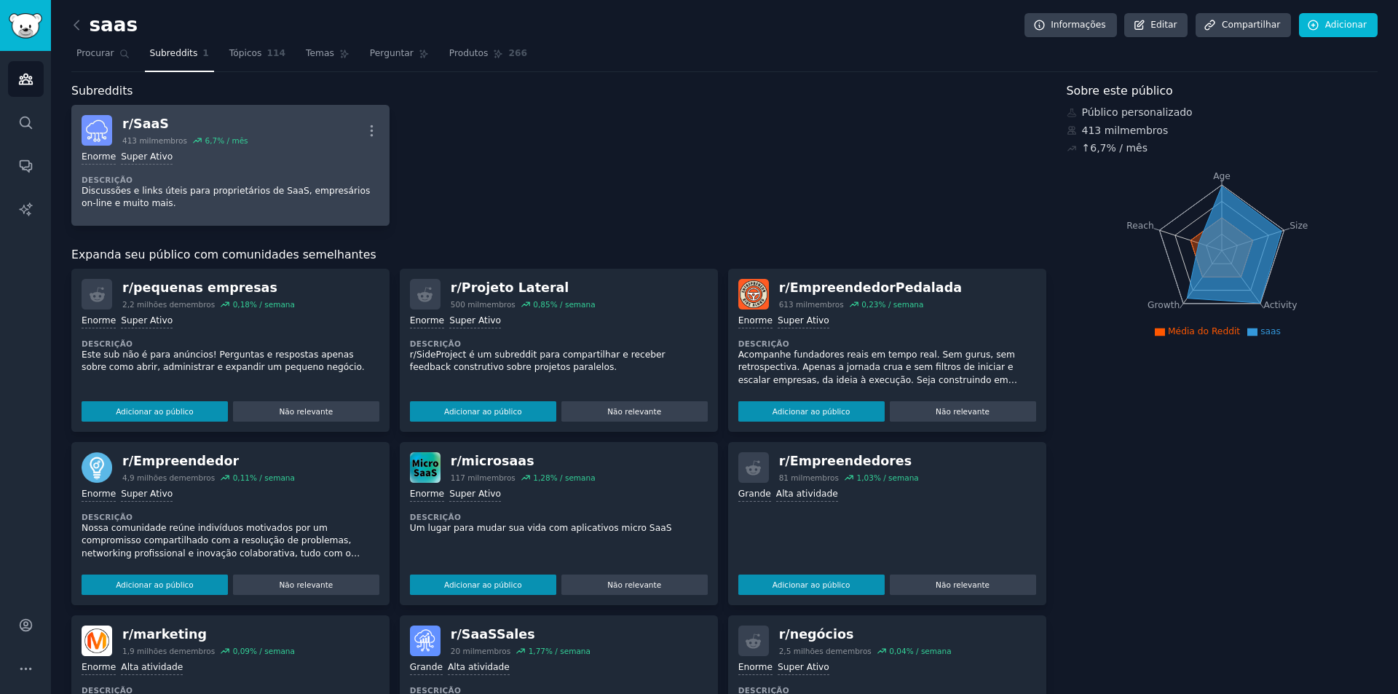
click at [279, 169] on div "Enorme Super Ativo Descrição Discussões e links úteis para proprietários de Saa…" at bounding box center [231, 181] width 298 height 70
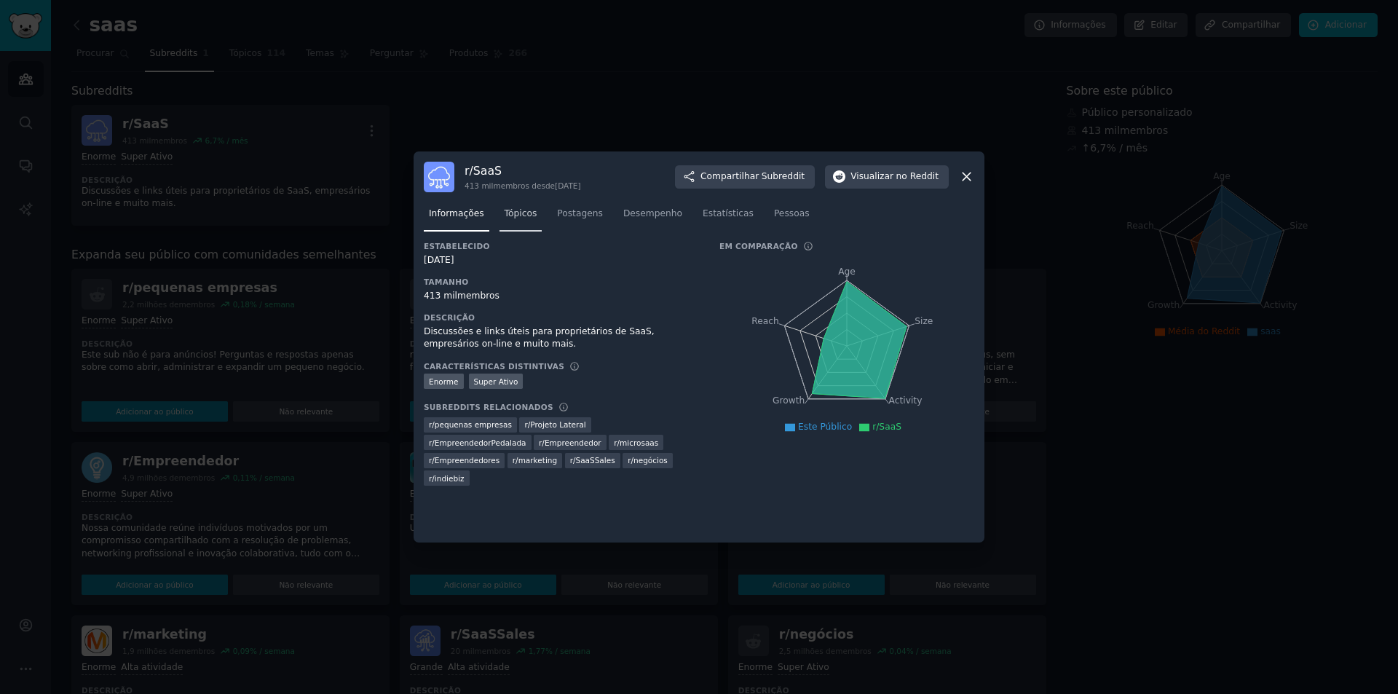
click at [510, 211] on font "Tópicos" at bounding box center [520, 213] width 33 height 10
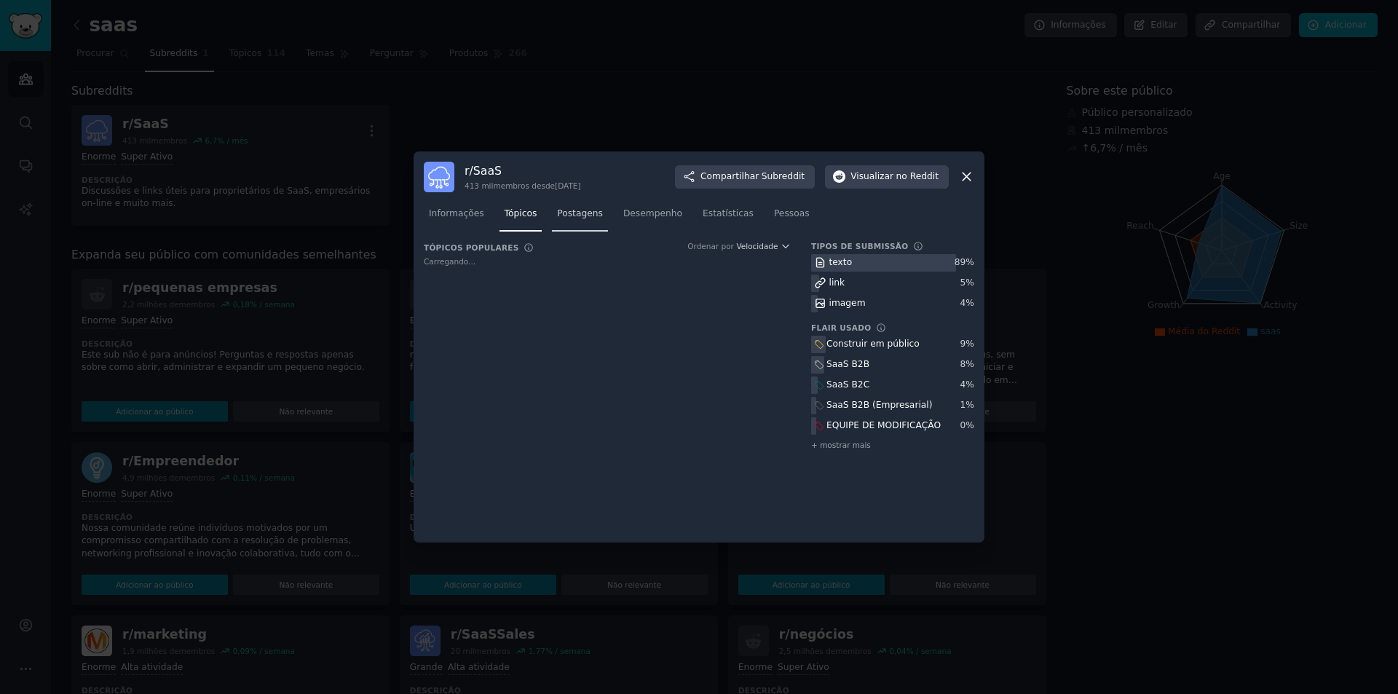
click at [557, 209] on font "Postagens" at bounding box center [580, 213] width 46 height 10
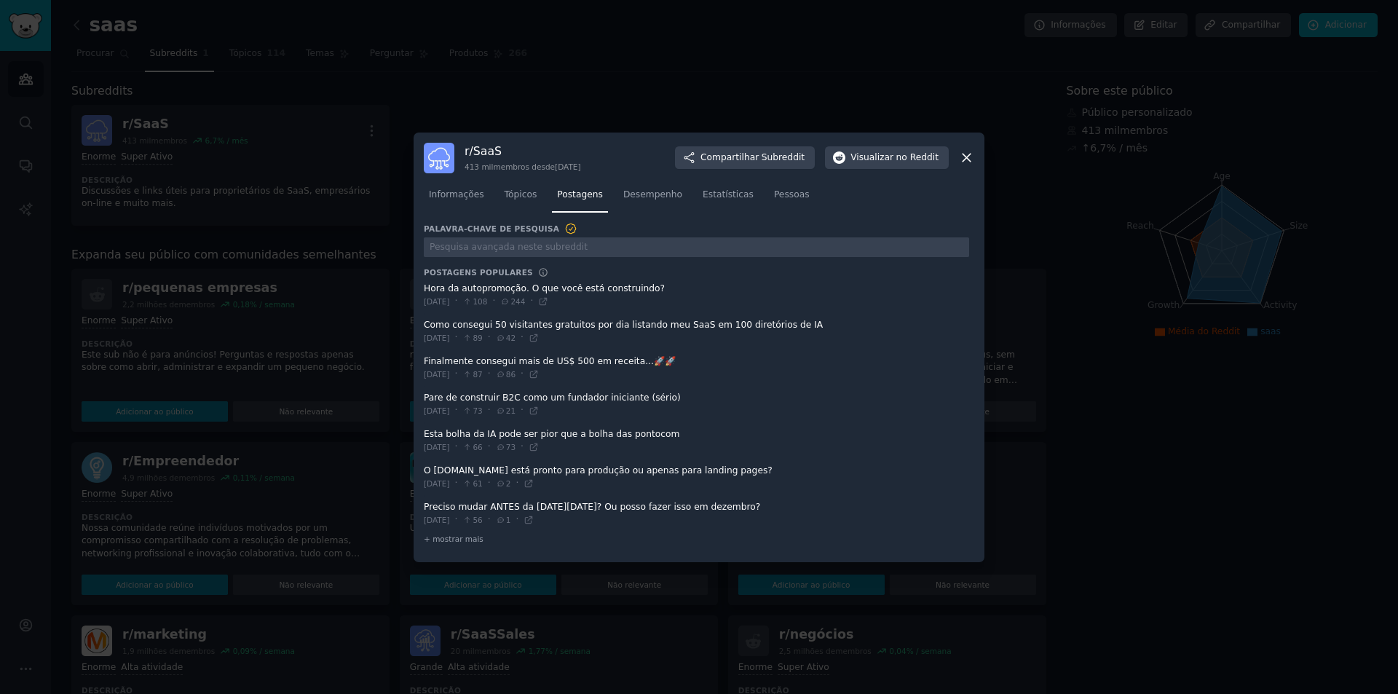
click at [625, 290] on span at bounding box center [696, 295] width 545 height 36
click at [799, 387] on span at bounding box center [696, 405] width 545 height 36
drag, startPoint x: 799, startPoint y: 387, endPoint x: 762, endPoint y: 379, distance: 37.8
click at [762, 379] on span at bounding box center [696, 368] width 545 height 36
drag, startPoint x: 790, startPoint y: 375, endPoint x: 783, endPoint y: 379, distance: 8.5
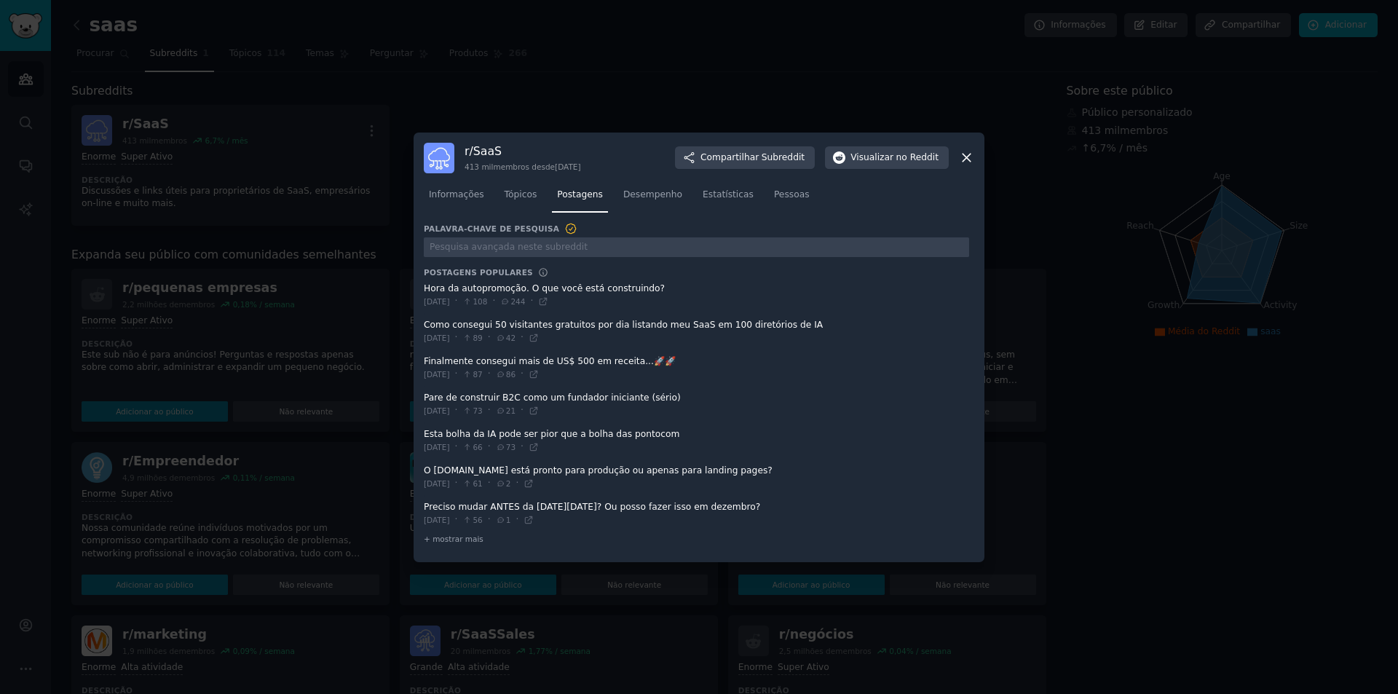
click at [788, 378] on span at bounding box center [696, 368] width 545 height 36
drag, startPoint x: 783, startPoint y: 379, endPoint x: 757, endPoint y: 378, distance: 25.5
click at [757, 378] on span at bounding box center [696, 368] width 545 height 36
click at [779, 375] on span at bounding box center [696, 368] width 545 height 36
drag, startPoint x: 779, startPoint y: 375, endPoint x: 768, endPoint y: 379, distance: 11.5
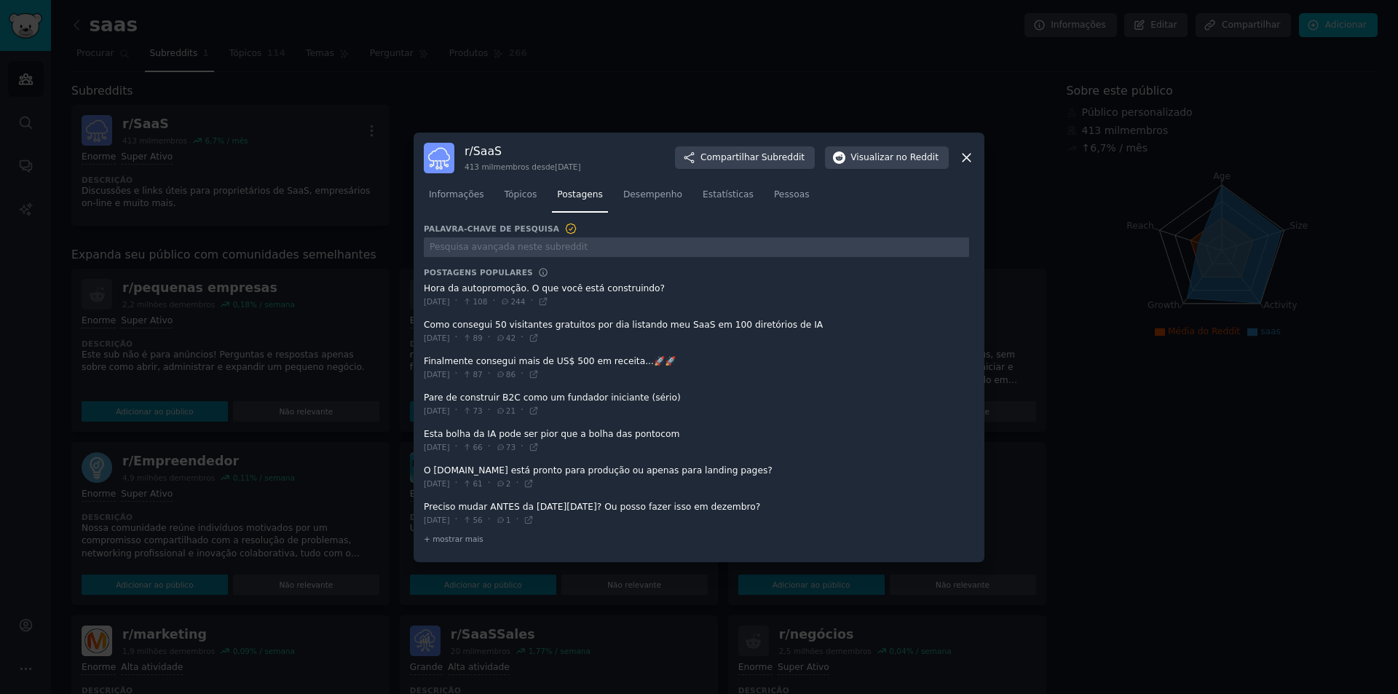
click at [768, 379] on span at bounding box center [696, 368] width 545 height 36
click at [769, 379] on span at bounding box center [696, 368] width 545 height 36
click at [764, 381] on span at bounding box center [696, 368] width 545 height 36
click at [764, 382] on span at bounding box center [696, 368] width 545 height 36
click at [761, 380] on span at bounding box center [696, 368] width 545 height 36
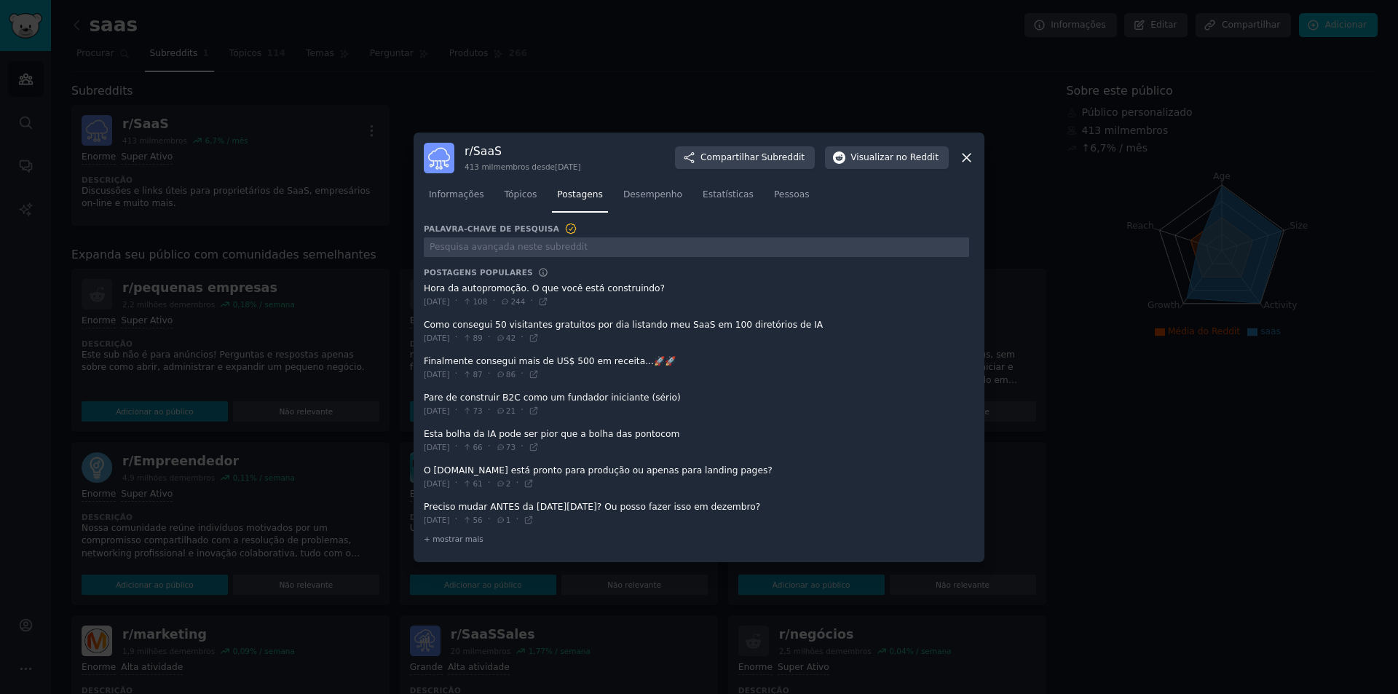
click at [761, 379] on span at bounding box center [696, 368] width 545 height 36
click at [759, 376] on span at bounding box center [696, 368] width 545 height 36
drag, startPoint x: 496, startPoint y: 397, endPoint x: 512, endPoint y: 397, distance: 15.3
click at [512, 397] on span at bounding box center [696, 405] width 545 height 36
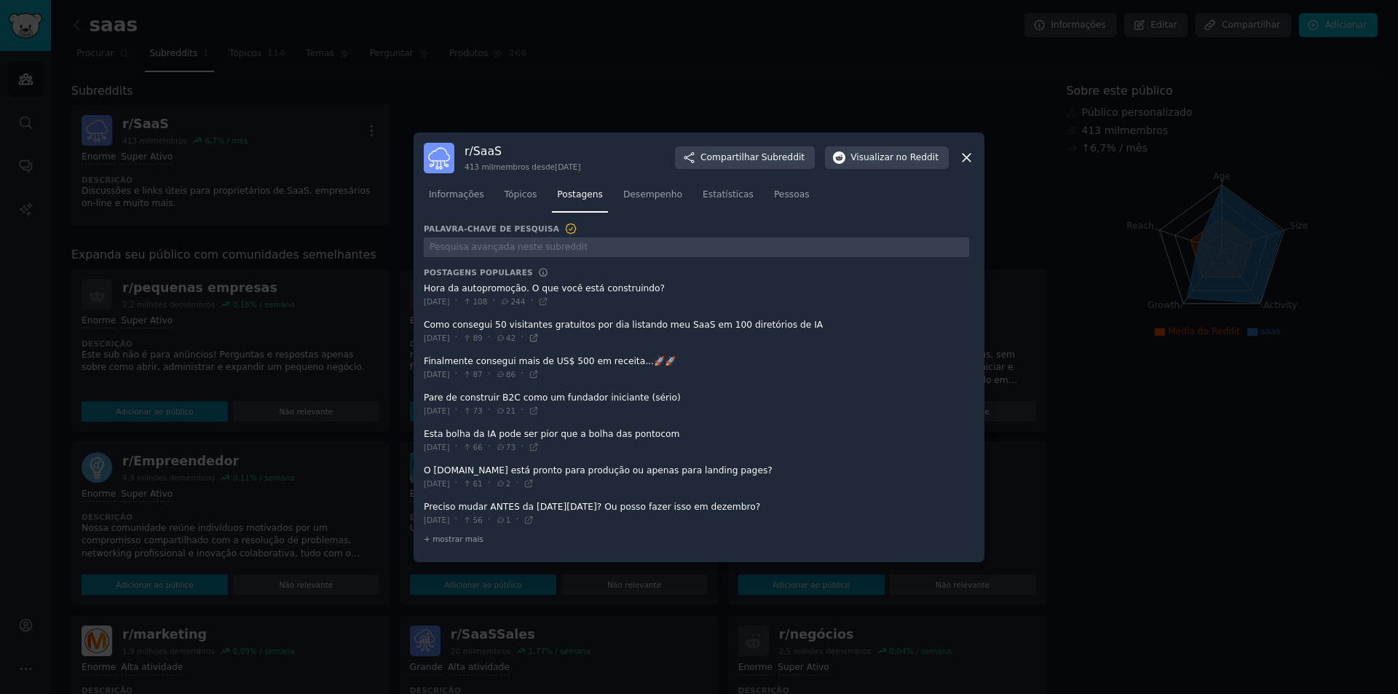
click at [539, 339] on icon at bounding box center [533, 338] width 10 height 10
